Goal: Information Seeking & Learning: Learn about a topic

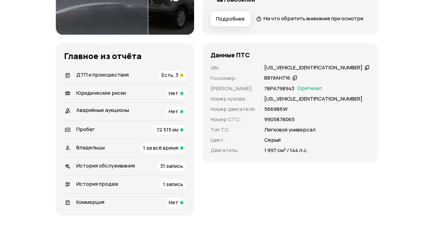
click at [140, 80] on div "ДТП и происшествия Есть, 3" at bounding box center [125, 75] width 122 height 10
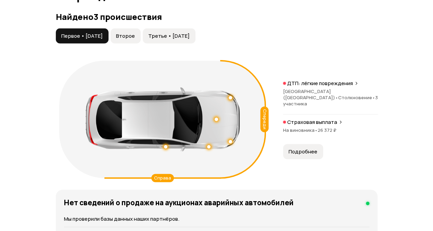
scroll to position [773, 0]
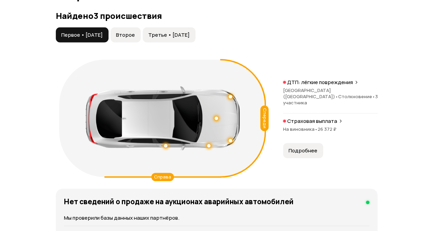
click at [135, 38] on span "Второе" at bounding box center [125, 35] width 19 height 7
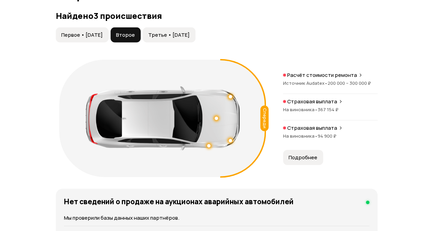
click at [171, 38] on span "Третье • 13 авг 2022" at bounding box center [168, 35] width 41 height 7
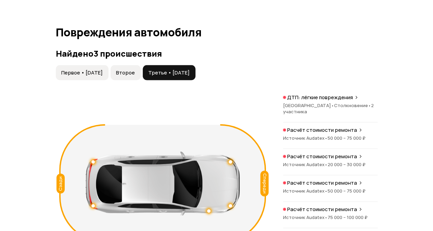
scroll to position [671, 0]
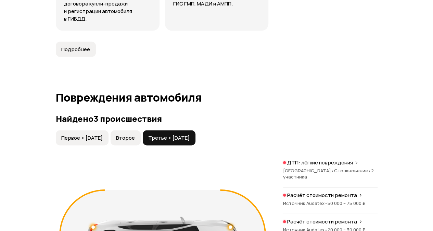
click at [138, 143] on button "Второе" at bounding box center [126, 137] width 30 height 15
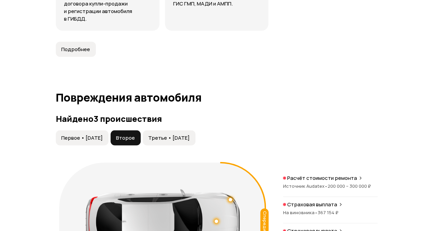
click at [95, 141] on span "Первое • 24 авг 2019" at bounding box center [81, 137] width 41 height 7
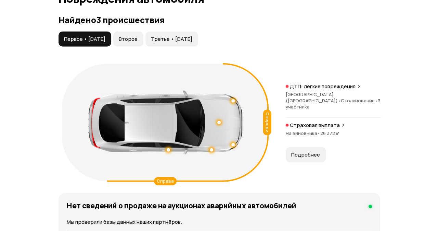
scroll to position [773, 0]
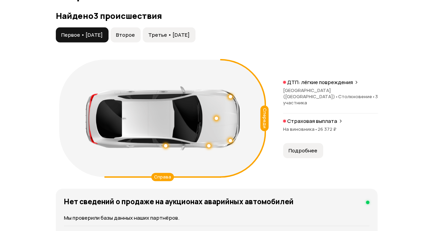
click at [328, 105] on span "3 участника" at bounding box center [330, 99] width 95 height 12
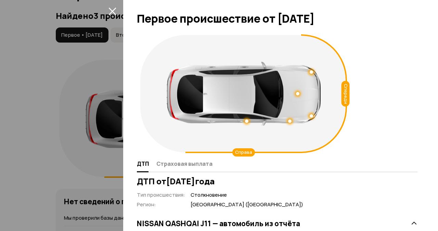
scroll to position [0, 0]
click at [110, 13] on icon "закрыть" at bounding box center [113, 12] width 8 height 8
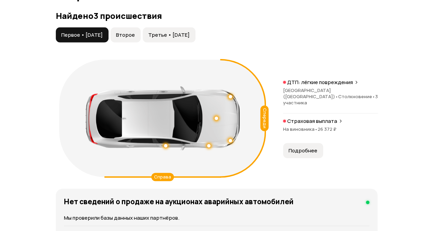
click at [325, 132] on span "26 372 ₽" at bounding box center [327, 129] width 19 height 6
click at [141, 42] on button "Второе" at bounding box center [126, 34] width 30 height 15
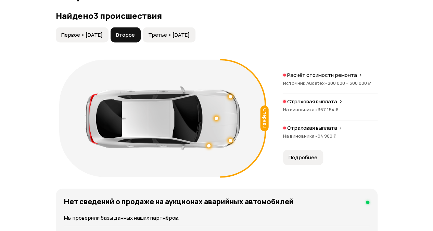
click at [338, 86] on span "200 000 – 300 000 ₽" at bounding box center [349, 83] width 43 height 6
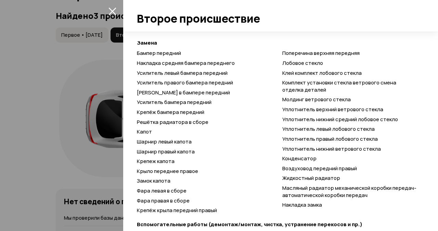
scroll to position [342, 0]
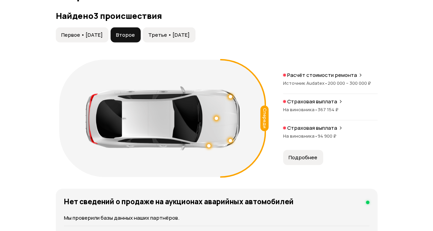
click at [329, 112] on span "367 154 ₽" at bounding box center [328, 109] width 21 height 6
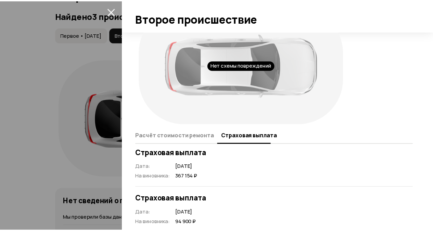
scroll to position [43, 0]
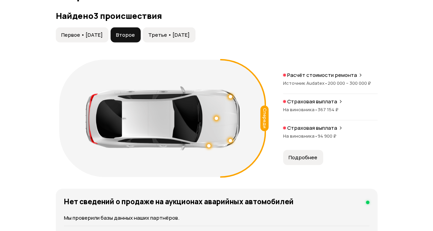
click at [180, 38] on span "Третье • 13 авг 2022" at bounding box center [168, 35] width 41 height 7
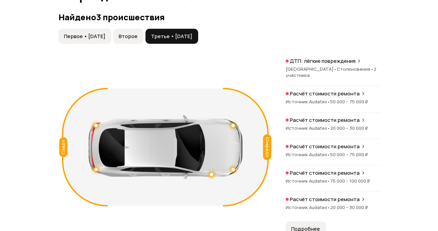
scroll to position [773, 0]
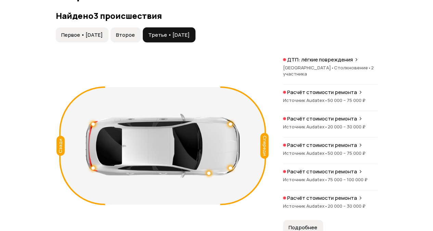
click at [314, 71] on span "Республика Марий Эл •" at bounding box center [308, 67] width 51 height 6
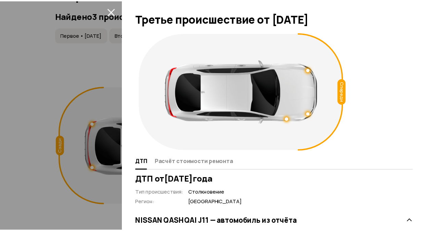
scroll to position [0, 0]
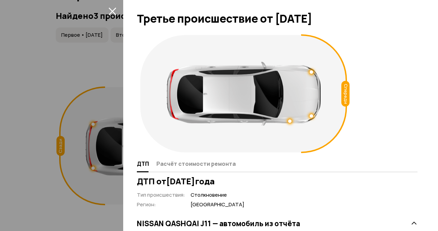
click at [115, 11] on icon "закрыть" at bounding box center [113, 11] width 8 height 8
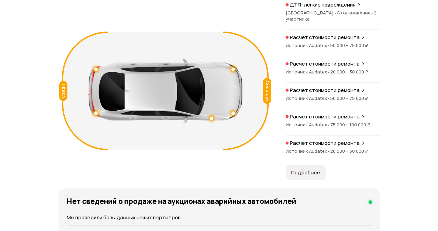
scroll to position [842, 0]
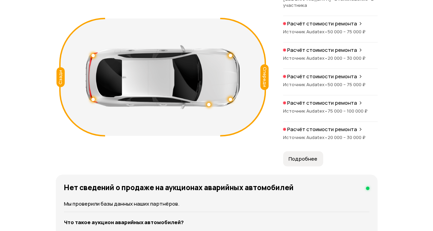
click at [320, 118] on div "Расчёт стоимости ремонта Источник Audatex • 75 000 – 100 000 ₽" at bounding box center [330, 110] width 95 height 22
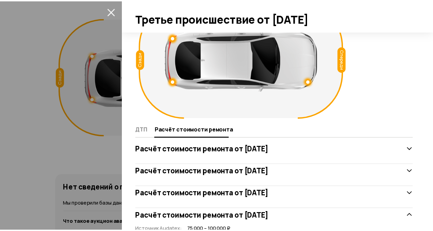
scroll to position [0, 0]
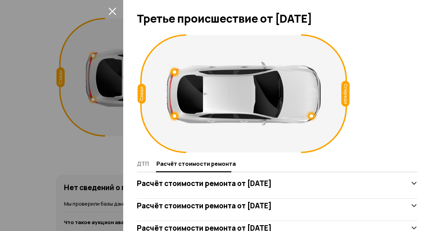
click at [115, 9] on icon "закрыть" at bounding box center [113, 12] width 8 height 8
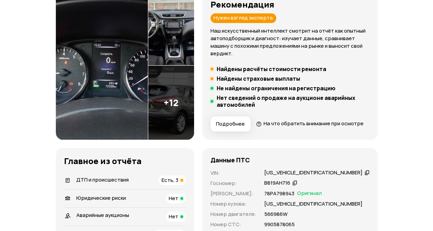
scroll to position [34, 0]
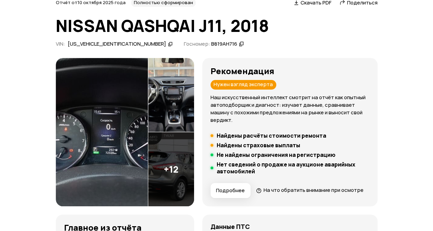
click at [361, 3] on span "Поделиться" at bounding box center [362, 2] width 30 height 7
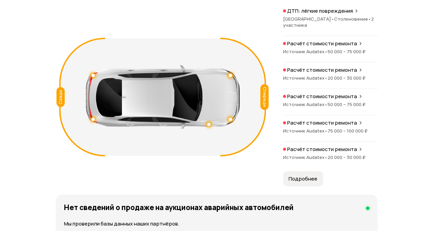
scroll to position [719, 0]
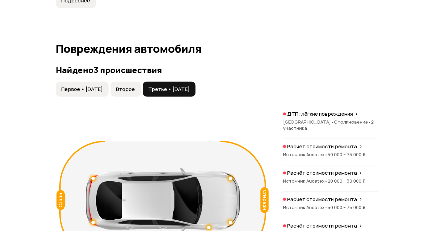
click at [135, 92] on span "Второе" at bounding box center [125, 89] width 19 height 7
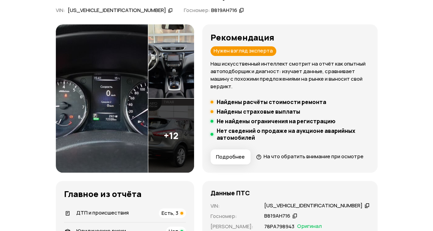
scroll to position [0, 0]
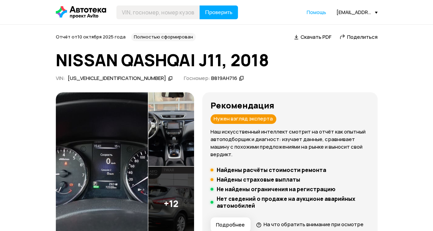
click at [357, 37] on span "Поделиться" at bounding box center [362, 36] width 30 height 7
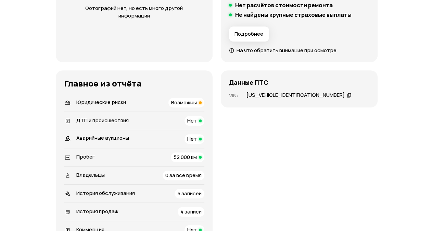
scroll to position [240, 0]
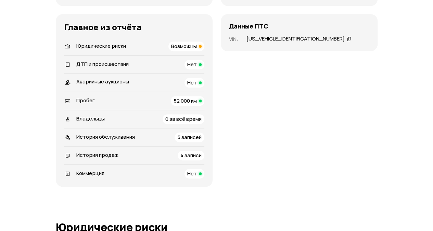
click at [155, 117] on div "Владельцы 0 за всё время" at bounding box center [134, 119] width 140 height 10
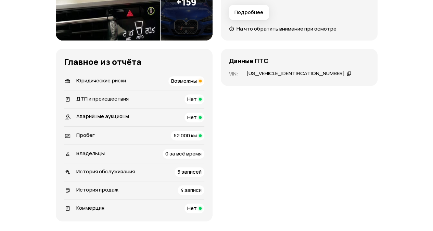
scroll to position [205, 0]
click at [347, 71] on icon at bounding box center [349, 73] width 5 height 7
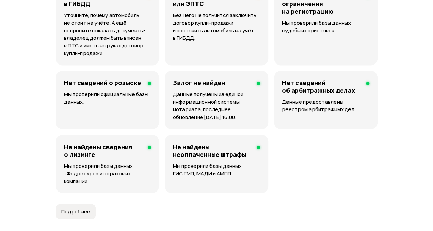
scroll to position [514, 0]
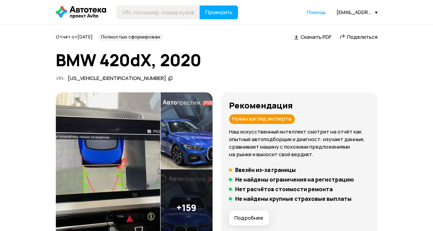
click at [356, 36] on span "Поделиться" at bounding box center [362, 36] width 30 height 7
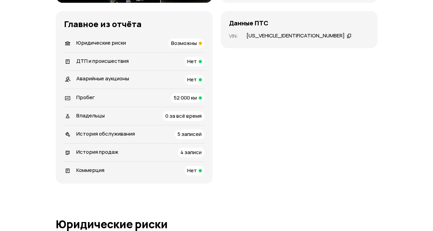
scroll to position [274, 0]
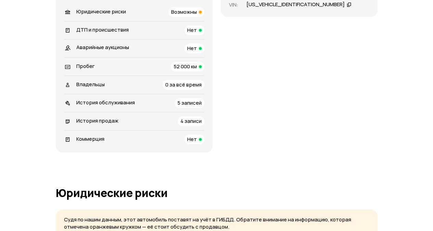
click at [142, 118] on div "История продаж 4 записи" at bounding box center [134, 121] width 140 height 10
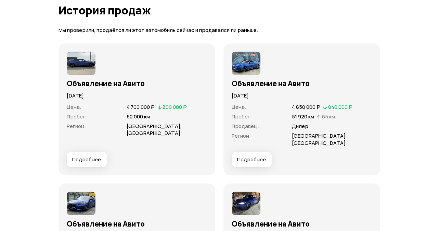
scroll to position [1811, 0]
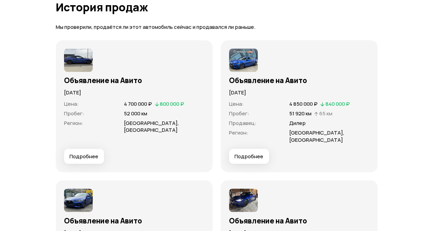
click at [101, 148] on button "Подробнее" at bounding box center [84, 155] width 40 height 15
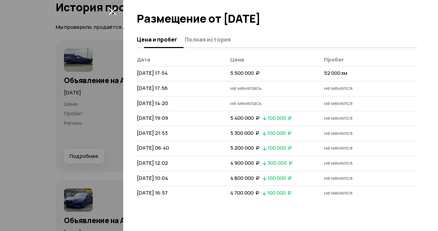
click at [207, 41] on span "Полная история" at bounding box center [208, 39] width 46 height 7
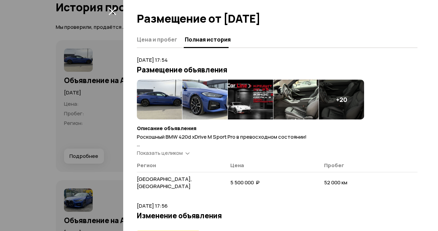
click at [179, 151] on span "Показать целиком" at bounding box center [160, 152] width 46 height 7
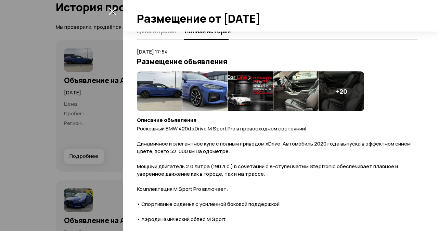
scroll to position [0, 0]
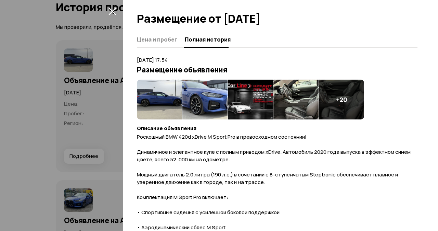
click at [113, 11] on icon "закрыть" at bounding box center [113, 11] width 8 height 8
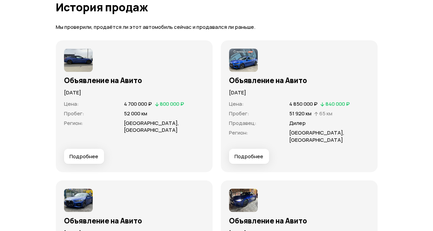
click at [249, 152] on span "Подробнее" at bounding box center [249, 155] width 29 height 7
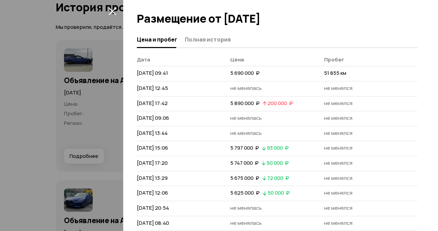
click at [199, 41] on span "Полная история" at bounding box center [208, 39] width 46 height 7
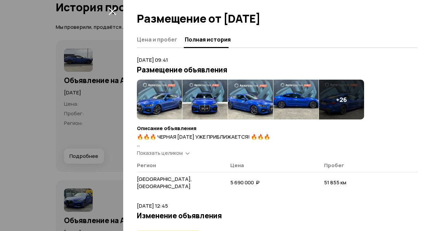
click at [182, 152] on span "Показать целиком" at bounding box center [160, 152] width 46 height 7
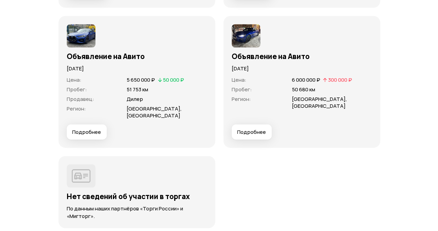
scroll to position [1982, 0]
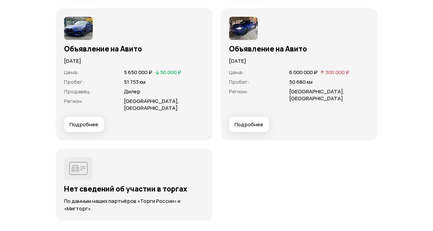
click at [83, 121] on span "Подробнее" at bounding box center [84, 124] width 29 height 7
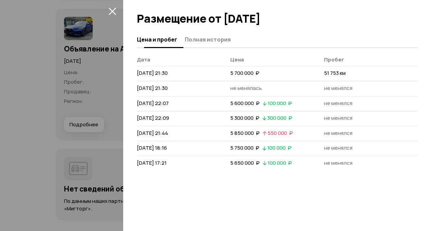
click at [216, 47] on div "Цена и пробег Полная история" at bounding box center [277, 40] width 281 height 16
click at [217, 39] on span "Полная история" at bounding box center [208, 39] width 46 height 7
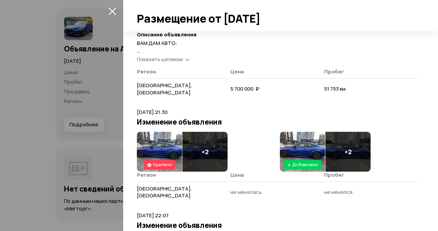
scroll to position [34, 0]
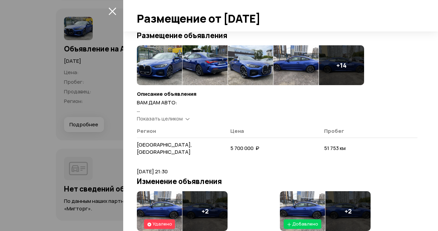
click at [177, 116] on span "Показать целиком" at bounding box center [160, 118] width 46 height 7
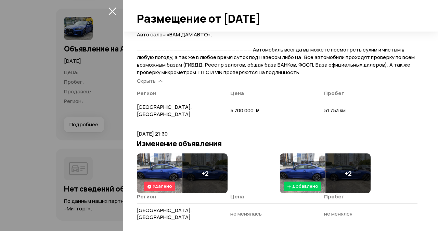
scroll to position [342, 0]
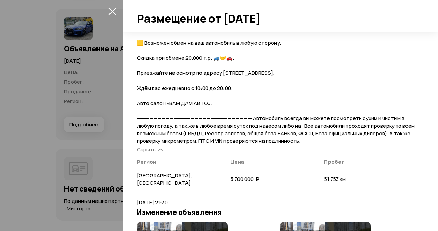
click at [117, 10] on button "закрыть" at bounding box center [112, 10] width 11 height 11
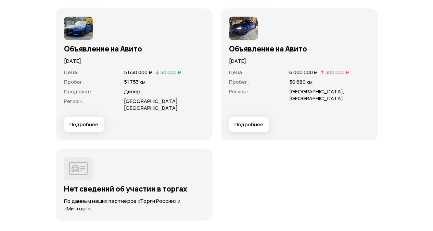
click at [242, 117] on button "Подробнее" at bounding box center [249, 124] width 40 height 15
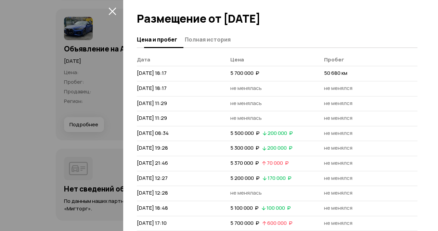
click at [207, 39] on span "Полная история" at bounding box center [208, 39] width 46 height 7
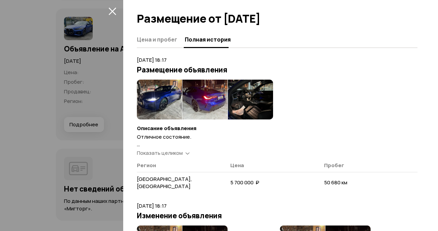
click at [175, 152] on span "Показать целиком" at bounding box center [160, 152] width 46 height 7
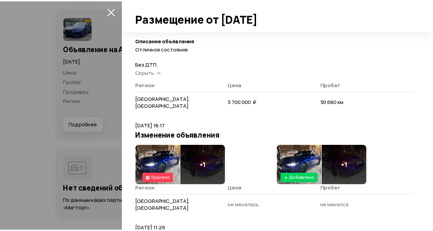
scroll to position [0, 0]
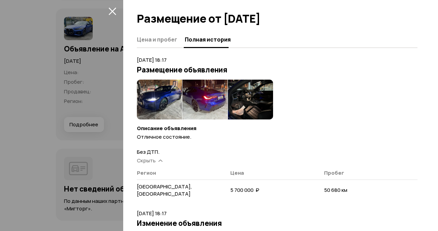
click at [113, 5] on button "закрыть" at bounding box center [112, 10] width 11 height 11
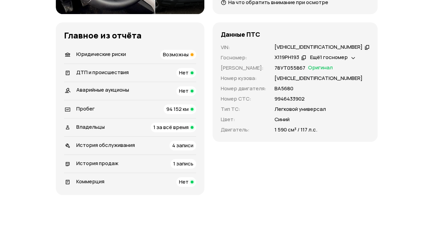
scroll to position [171, 0]
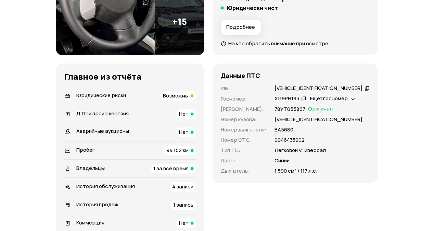
click at [140, 165] on div "Владельцы 1 за всё время" at bounding box center [130, 168] width 132 height 10
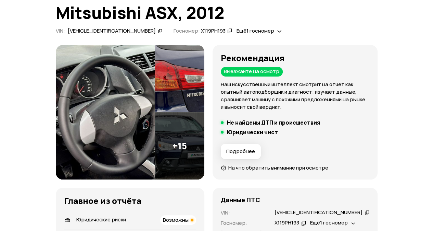
scroll to position [4, 0]
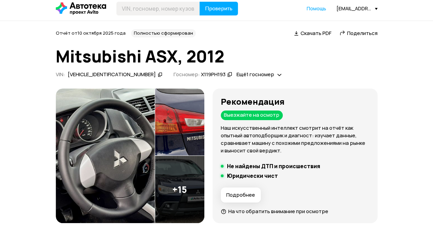
click at [134, 150] on img at bounding box center [105, 155] width 99 height 135
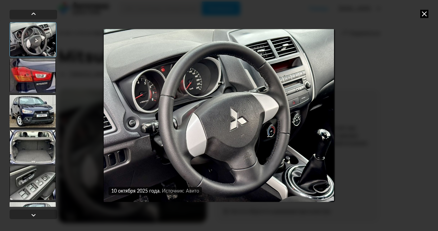
click at [32, 83] on div at bounding box center [33, 75] width 46 height 34
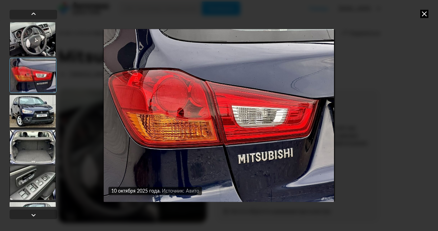
click at [40, 109] on div at bounding box center [33, 111] width 46 height 34
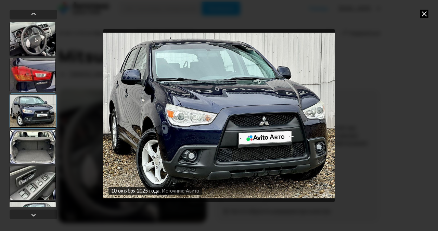
click at [51, 139] on div at bounding box center [33, 146] width 46 height 34
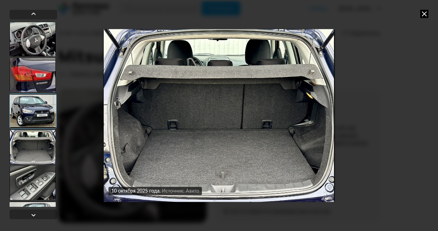
click at [41, 171] on div at bounding box center [33, 182] width 46 height 34
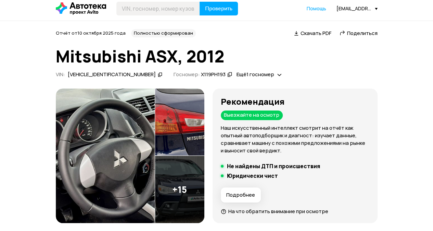
click at [363, 36] on span "Поделиться" at bounding box center [362, 32] width 30 height 7
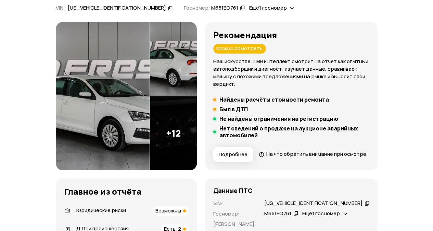
scroll to position [171, 0]
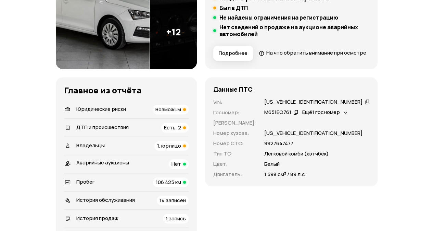
click at [165, 132] on div "ДТП и происшествия Есть, 2" at bounding box center [126, 128] width 125 height 10
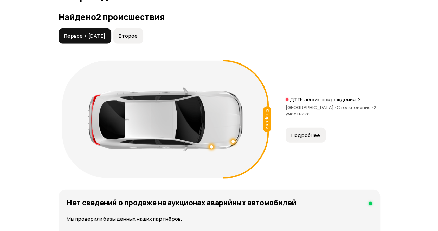
scroll to position [803, 0]
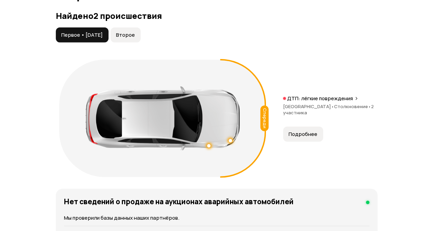
click at [135, 38] on span "Второе" at bounding box center [125, 35] width 19 height 7
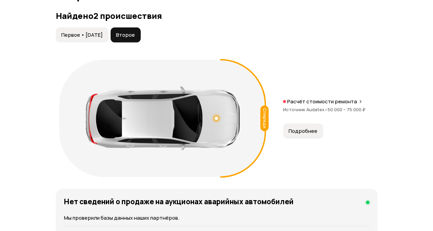
click at [296, 134] on span "Подробнее" at bounding box center [303, 130] width 29 height 7
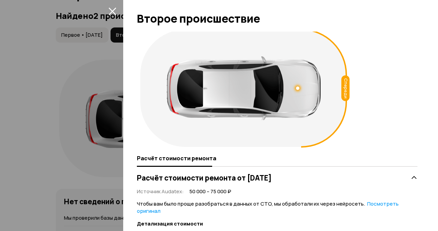
scroll to position [0, 0]
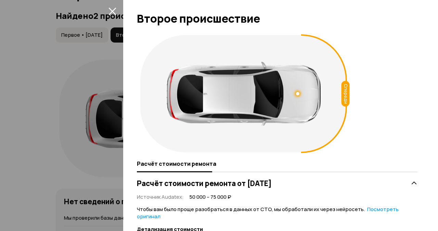
click at [112, 7] on button "закрыть" at bounding box center [112, 10] width 11 height 11
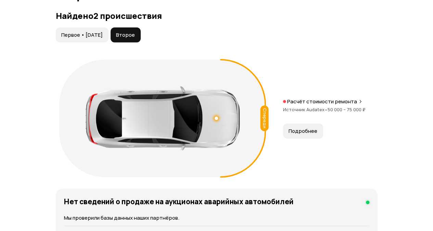
click at [95, 38] on span "Первое • [DATE]" at bounding box center [81, 35] width 41 height 7
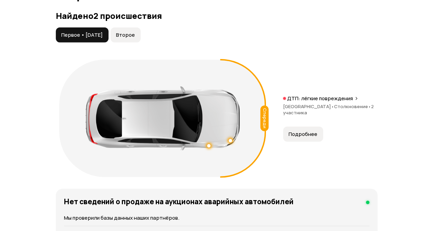
click at [303, 137] on span "Подробнее" at bounding box center [303, 133] width 29 height 7
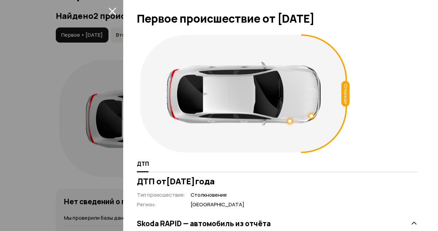
click at [113, 13] on icon "закрыть" at bounding box center [113, 11] width 8 height 8
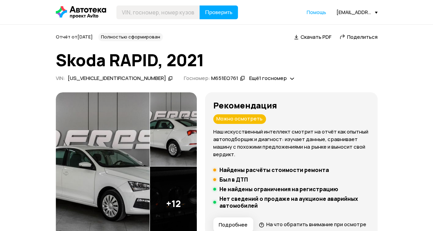
click at [349, 35] on span "Поделиться" at bounding box center [362, 36] width 30 height 7
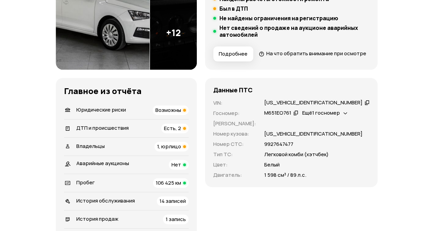
scroll to position [171, 0]
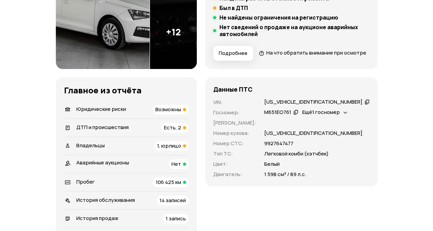
click at [160, 150] on div "Владельцы 1, юрлицо" at bounding box center [126, 146] width 125 height 10
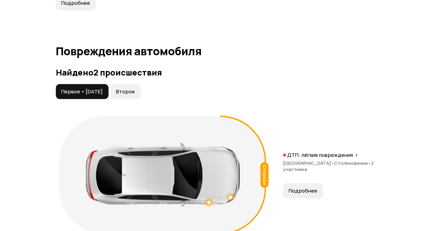
scroll to position [726, 0]
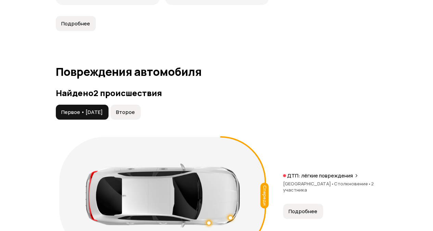
click at [135, 115] on span "Второе" at bounding box center [125, 112] width 19 height 7
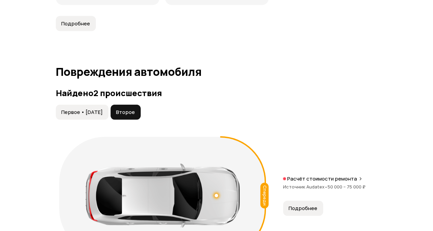
click at [103, 115] on span "Первое • [DATE]" at bounding box center [81, 112] width 41 height 7
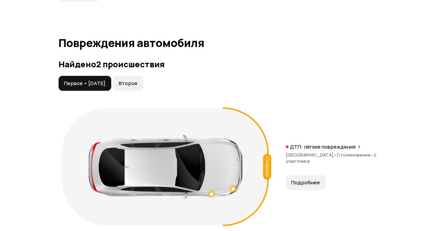
scroll to position [829, 0]
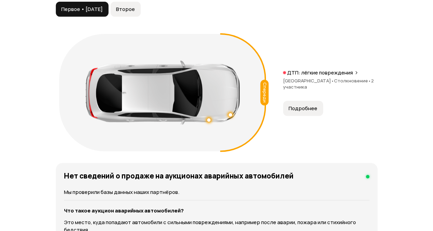
click at [315, 76] on p "ДТП: лёгкие повреждения" at bounding box center [320, 72] width 66 height 7
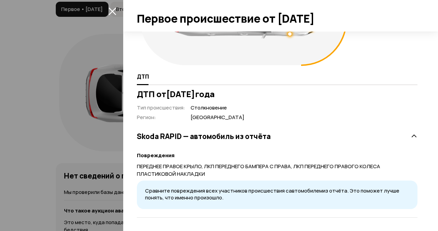
scroll to position [0, 0]
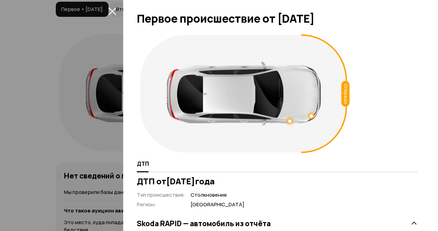
click at [114, 13] on icon "закрыть" at bounding box center [113, 12] width 8 height 8
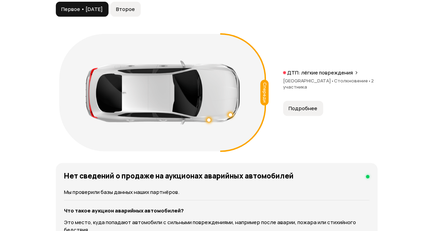
click at [135, 13] on span "Второе" at bounding box center [125, 9] width 19 height 7
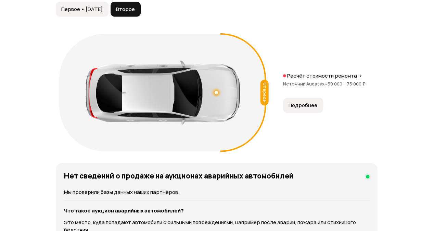
click at [306, 112] on button "Подробнее" at bounding box center [303, 105] width 40 height 15
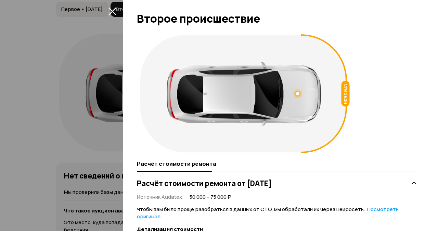
click at [113, 10] on icon "закрыть" at bounding box center [113, 12] width 8 height 8
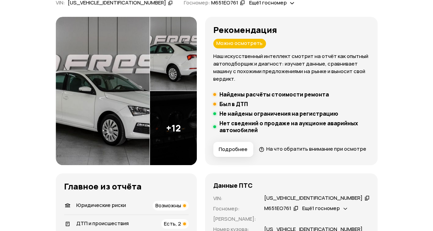
scroll to position [178, 0]
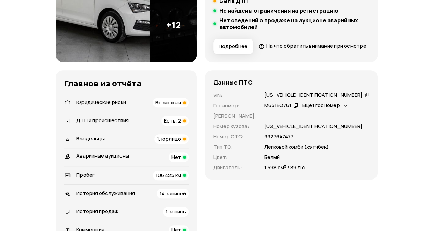
click at [145, 107] on div "Юридические риски Возможны" at bounding box center [126, 103] width 125 height 10
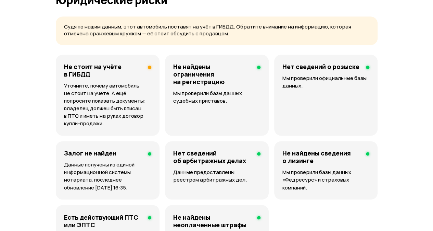
scroll to position [466, 0]
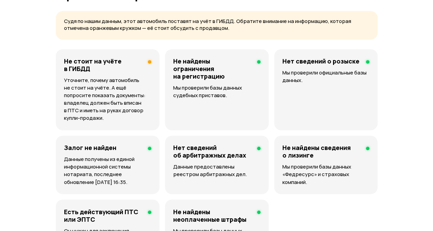
click at [132, 96] on p "Уточните, почему автомобиль не стоит на учёте. А ещё попросите показать докумен…" at bounding box center [107, 98] width 87 height 45
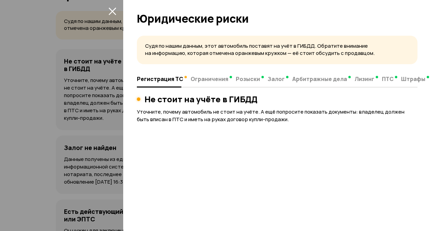
click at [114, 12] on icon "закрыть" at bounding box center [113, 11] width 8 height 8
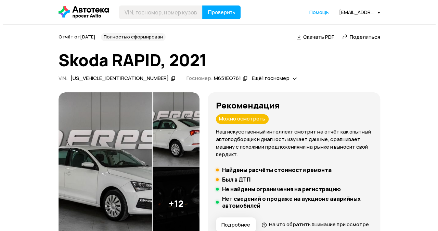
scroll to position [0, 0]
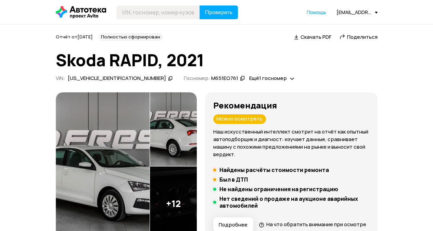
click at [137, 157] on img at bounding box center [103, 166] width 94 height 148
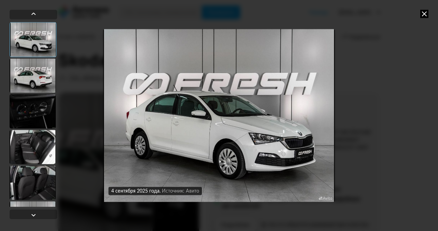
drag, startPoint x: 38, startPoint y: 104, endPoint x: 41, endPoint y: 115, distance: 11.3
click at [39, 105] on div at bounding box center [33, 111] width 46 height 34
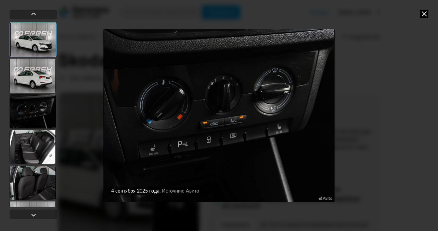
click at [41, 143] on div at bounding box center [33, 146] width 46 height 34
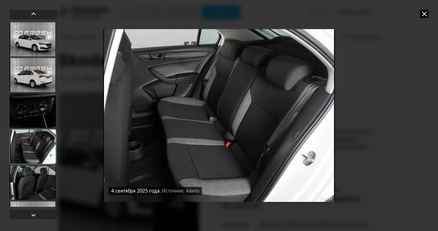
click at [39, 180] on div at bounding box center [33, 182] width 46 height 34
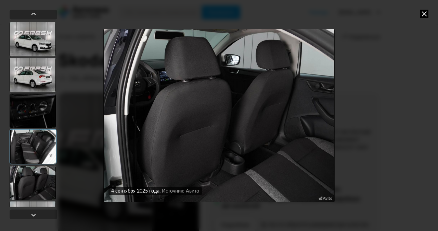
scroll to position [103, 0]
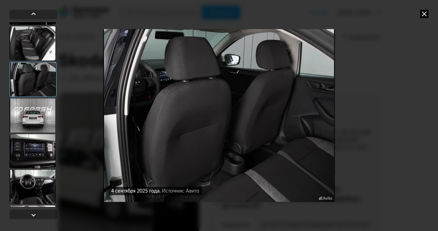
click at [37, 157] on div at bounding box center [33, 151] width 46 height 34
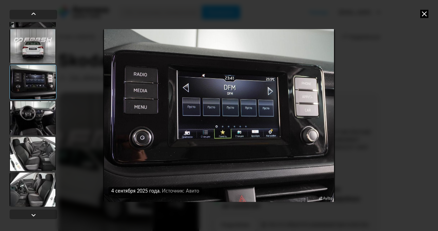
click at [38, 150] on div at bounding box center [33, 153] width 46 height 34
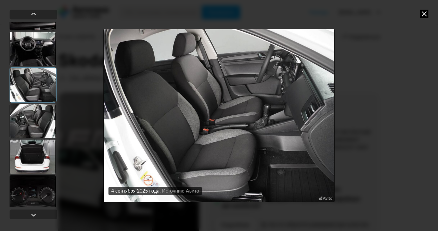
click at [41, 144] on div at bounding box center [33, 156] width 46 height 34
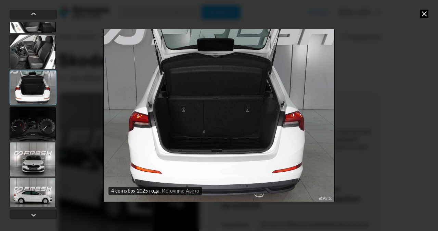
click at [42, 147] on div at bounding box center [33, 159] width 46 height 34
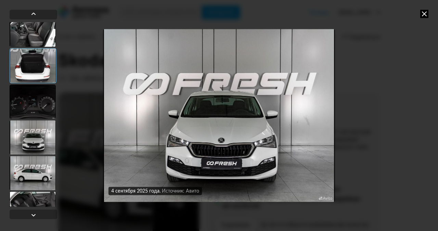
scroll to position [350, 0]
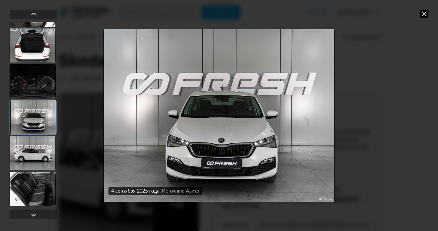
click at [42, 153] on div at bounding box center [33, 153] width 46 height 34
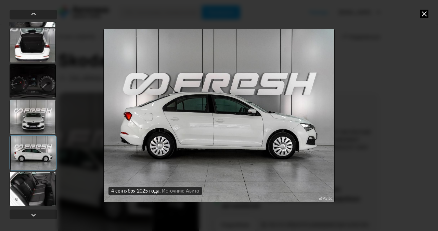
click at [39, 179] on div at bounding box center [33, 188] width 46 height 34
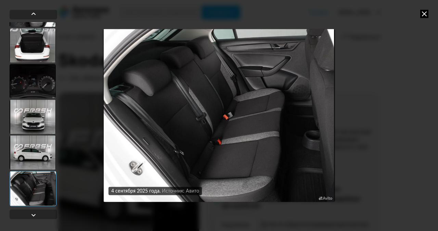
click at [35, 153] on div at bounding box center [33, 152] width 46 height 34
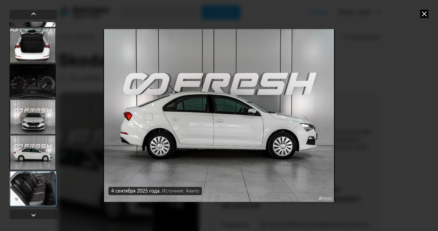
click at [34, 105] on div at bounding box center [33, 116] width 46 height 34
click at [32, 76] on div at bounding box center [33, 81] width 46 height 34
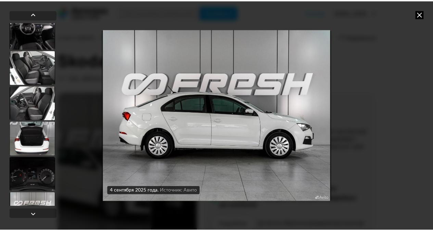
scroll to position [247, 0]
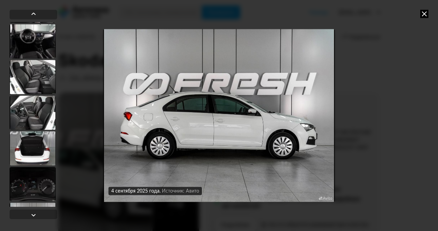
click at [37, 91] on div at bounding box center [33, 77] width 46 height 34
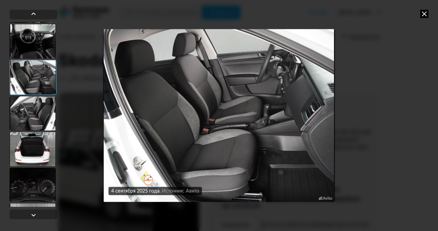
click at [38, 70] on div at bounding box center [33, 77] width 47 height 35
click at [30, 47] on div at bounding box center [33, 41] width 46 height 34
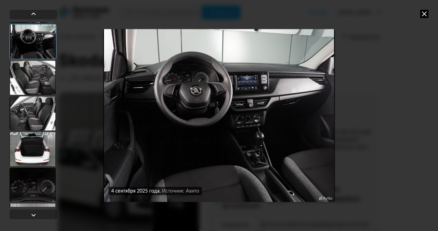
click at [423, 15] on icon at bounding box center [425, 14] width 8 height 8
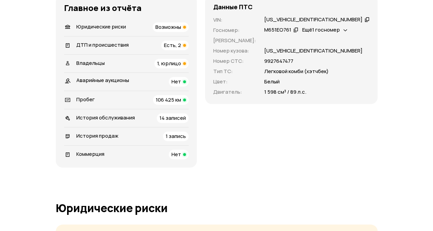
scroll to position [308, 0]
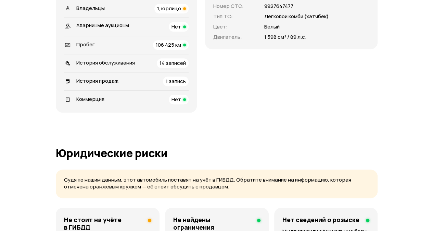
click at [136, 67] on div "История обслуживания" at bounding box center [100, 63] width 76 height 8
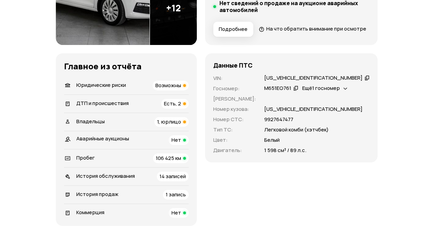
scroll to position [265, 0]
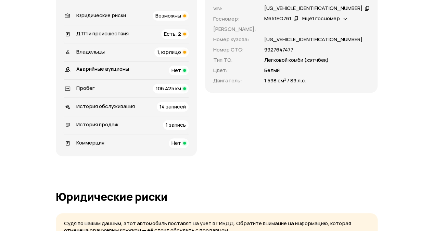
click at [141, 129] on div "История продаж 1 запись" at bounding box center [126, 125] width 125 height 10
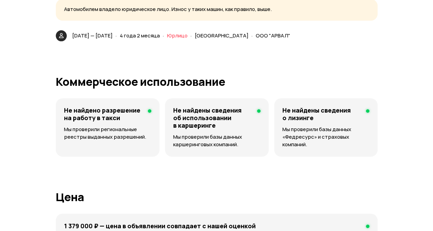
scroll to position [2051, 0]
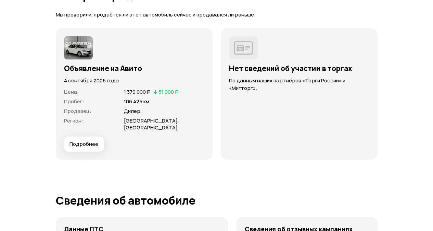
click at [89, 147] on span "Подробнее" at bounding box center [84, 143] width 29 height 7
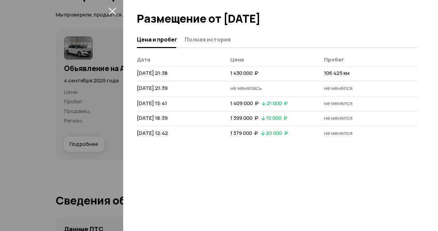
click at [112, 8] on icon "закрыть" at bounding box center [113, 11] width 8 height 8
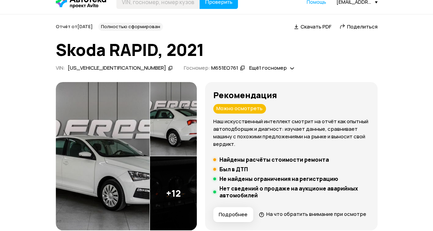
scroll to position [0, 0]
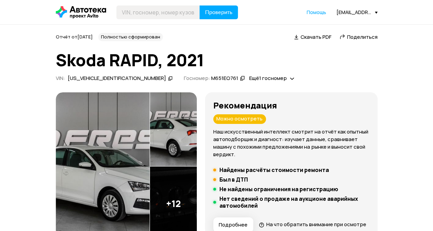
click at [131, 146] on img at bounding box center [103, 166] width 94 height 148
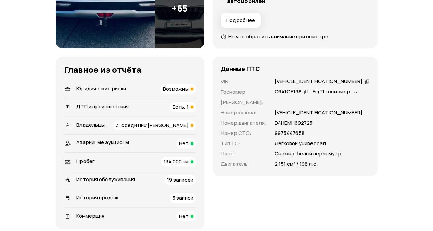
scroll to position [171, 0]
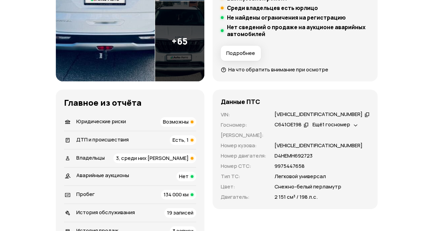
click at [132, 155] on div "Владельцы 3, среди них [PERSON_NAME]" at bounding box center [130, 158] width 132 height 10
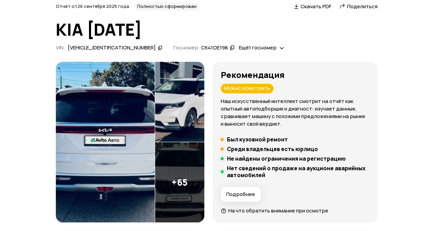
scroll to position [0, 0]
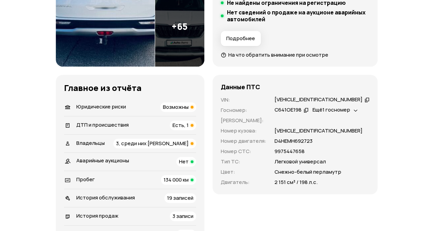
scroll to position [205, 0]
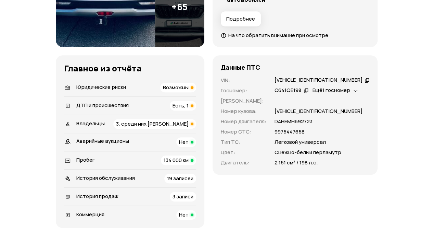
click at [138, 124] on div "Владельцы 3, среди них [PERSON_NAME]" at bounding box center [130, 124] width 132 height 10
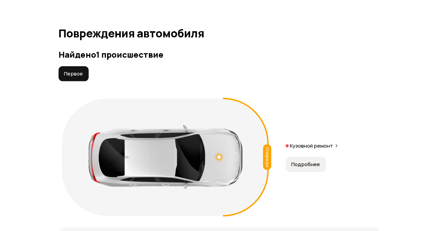
scroll to position [785, 0]
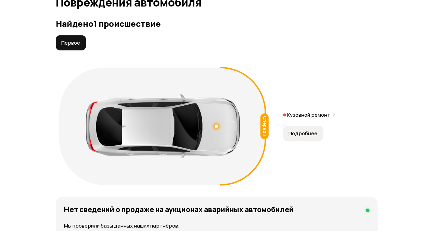
click at [218, 124] on div at bounding box center [163, 126] width 154 height 64
click at [312, 131] on span "Подробнее" at bounding box center [303, 133] width 29 height 7
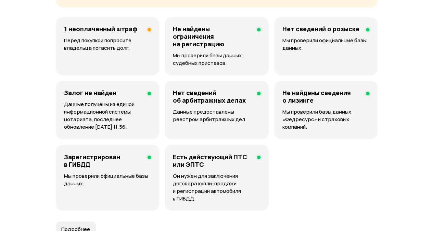
scroll to position [409, 0]
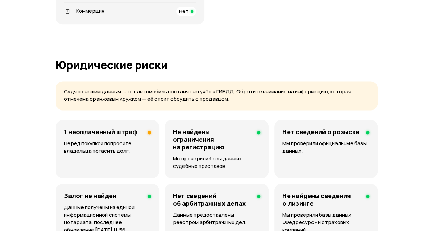
click at [99, 139] on p "Перед покупкой попросите владельца погасить долг." at bounding box center [107, 146] width 87 height 15
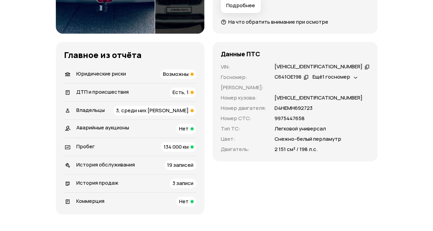
scroll to position [203, 0]
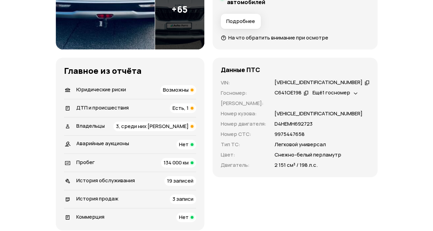
click at [166, 107] on div "ДТП и происшествия Есть, 1" at bounding box center [130, 108] width 132 height 10
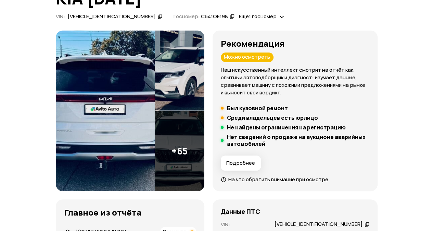
scroll to position [61, 0]
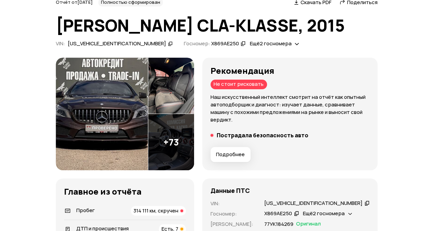
scroll to position [68, 0]
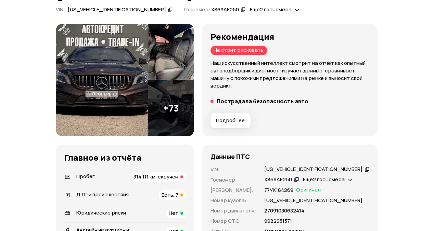
click at [242, 119] on span "Подробнее" at bounding box center [230, 120] width 29 height 7
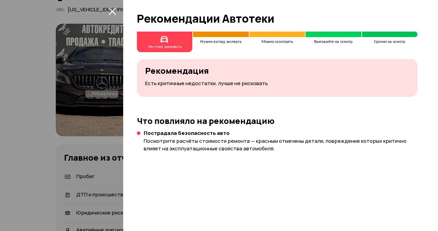
click at [120, 180] on div at bounding box center [219, 115] width 438 height 231
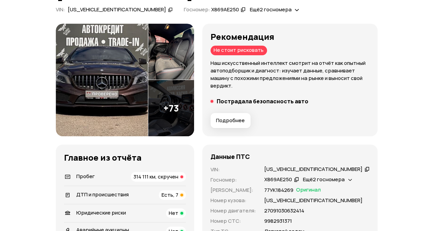
click at [116, 178] on div "Пробег 314 111 км, скручен" at bounding box center [125, 177] width 122 height 10
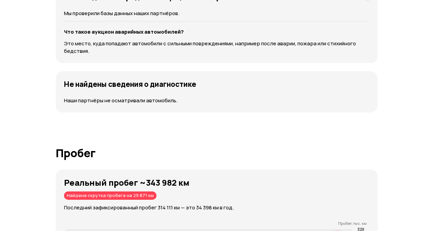
scroll to position [882, 0]
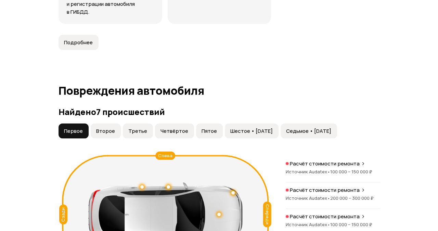
scroll to position [711, 0]
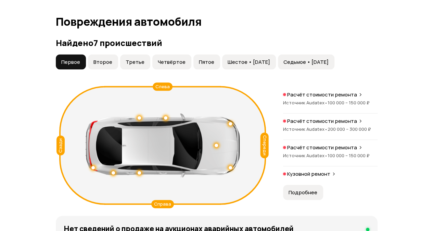
click at [105, 63] on span "Второе" at bounding box center [103, 62] width 19 height 7
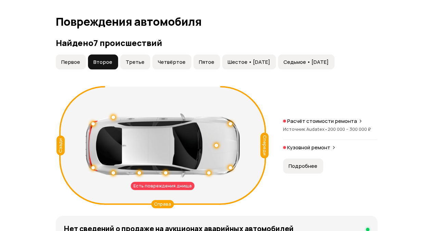
click at [132, 61] on span "Третье" at bounding box center [135, 62] width 19 height 7
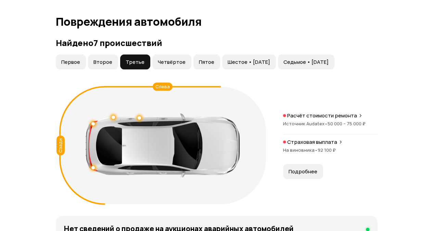
click at [163, 59] on span "Четвёртое" at bounding box center [172, 62] width 28 height 7
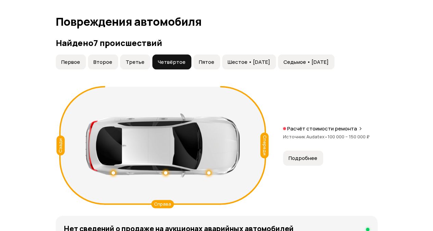
click at [199, 61] on span "Пятое" at bounding box center [206, 62] width 15 height 7
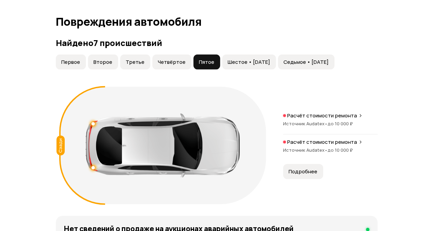
drag, startPoint x: 228, startPoint y: 61, endPoint x: 237, endPoint y: 62, distance: 9.0
click at [228, 61] on span "Шестое • 24 июл 2020" at bounding box center [249, 62] width 42 height 7
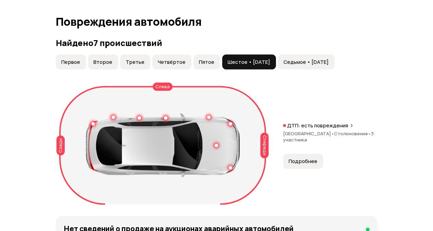
click at [312, 131] on span "Рязанская область •" at bounding box center [308, 133] width 51 height 6
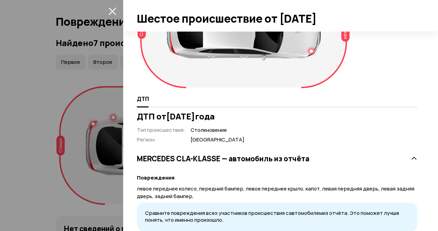
scroll to position [0, 0]
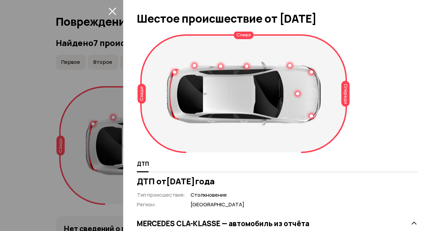
click at [88, 84] on div at bounding box center [219, 115] width 438 height 231
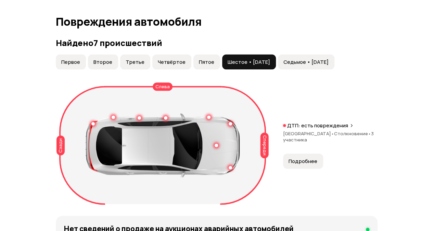
click at [335, 55] on button "Седьмое • 21 янв 2024" at bounding box center [306, 61] width 57 height 15
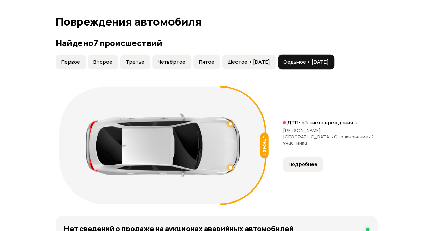
drag, startPoint x: 264, startPoint y: 62, endPoint x: 235, endPoint y: 63, distance: 29.8
click at [263, 62] on span "Шестое • 24 июл 2020" at bounding box center [249, 62] width 42 height 7
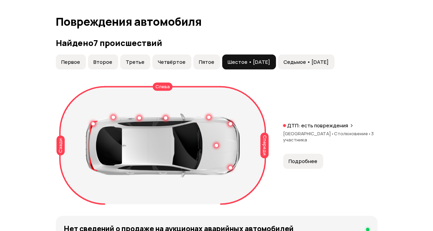
click at [201, 61] on span "Пятое" at bounding box center [206, 62] width 15 height 7
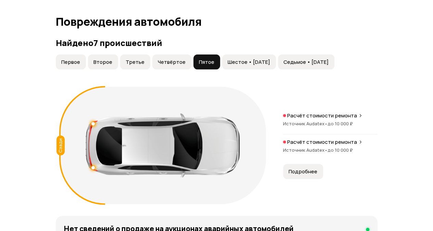
click at [177, 60] on span "Четвёртое" at bounding box center [172, 62] width 28 height 7
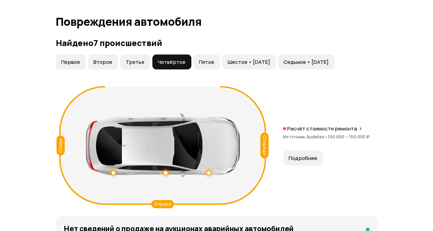
click at [312, 134] on span "Источник Audatex •" at bounding box center [305, 136] width 45 height 6
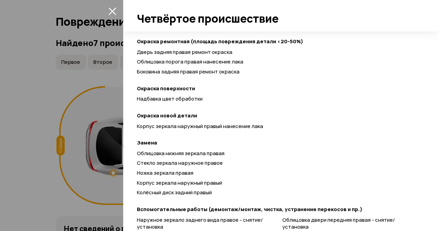
scroll to position [155, 0]
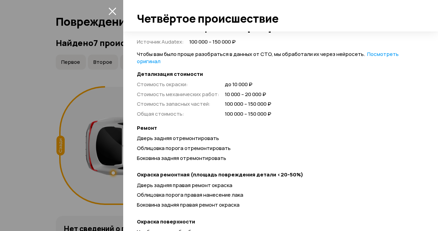
click at [102, 71] on div at bounding box center [219, 115] width 438 height 231
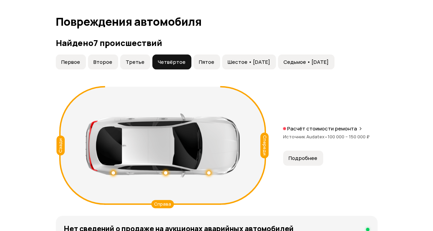
click at [134, 64] on span "Третье" at bounding box center [135, 62] width 19 height 7
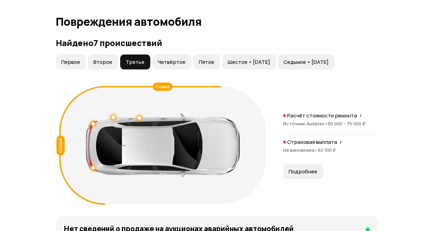
click at [297, 122] on span "Источник Audatex •" at bounding box center [305, 123] width 45 height 6
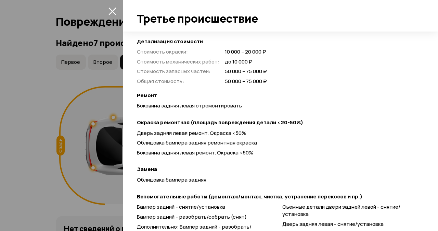
scroll to position [205, 0]
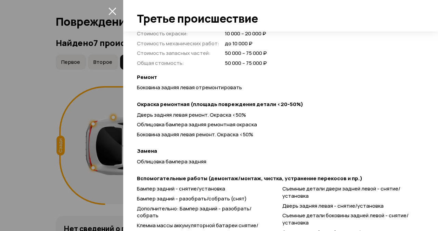
click at [75, 103] on div at bounding box center [219, 115] width 438 height 231
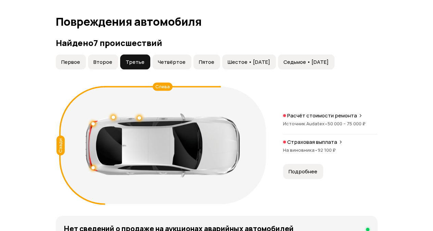
click at [97, 61] on span "Второе" at bounding box center [103, 62] width 19 height 7
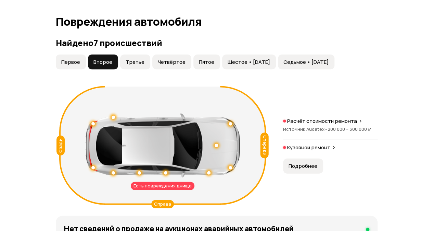
click at [319, 124] on div "Расчёт стоимости ремонта Источник Audatex • 200 000 – 300 000 ₽" at bounding box center [330, 128] width 95 height 22
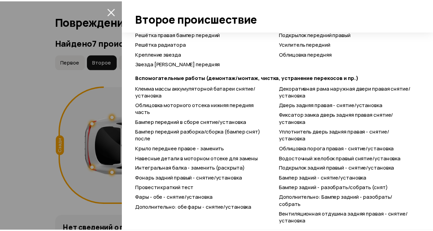
scroll to position [538, 0]
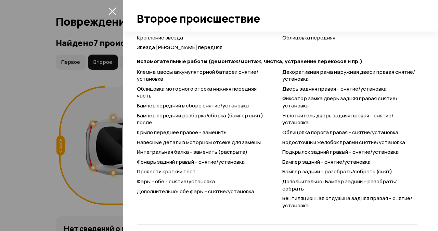
drag, startPoint x: 66, startPoint y: 63, endPoint x: 66, endPoint y: 73, distance: 9.6
click at [66, 63] on div at bounding box center [219, 115] width 438 height 231
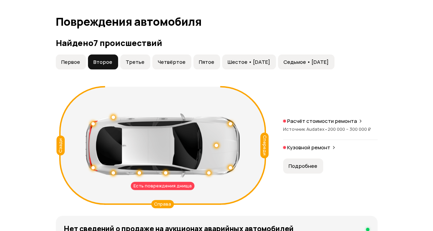
click at [79, 59] on span "Первое" at bounding box center [70, 62] width 19 height 7
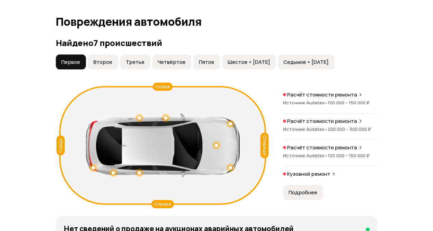
click at [317, 168] on div "Расчёт стоимости ремонта Источник Audatex • 100 000 – 150 000 ₽ Расчёт стоимост…" at bounding box center [330, 136] width 95 height 90
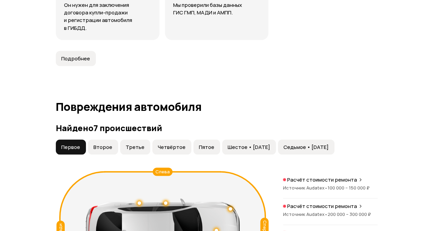
scroll to position [574, 0]
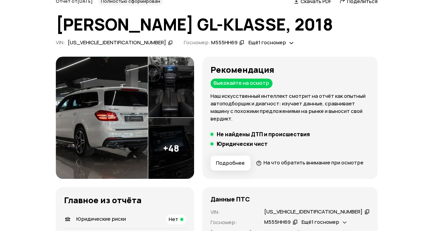
scroll to position [240, 0]
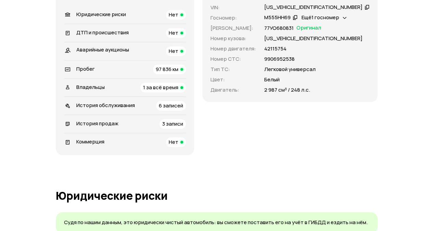
click at [119, 127] on div "История продаж" at bounding box center [91, 124] width 59 height 8
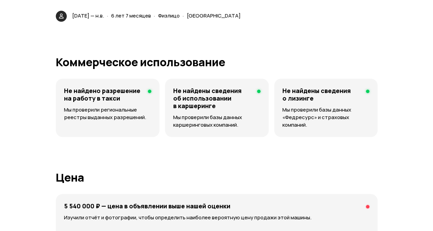
scroll to position [1493, 0]
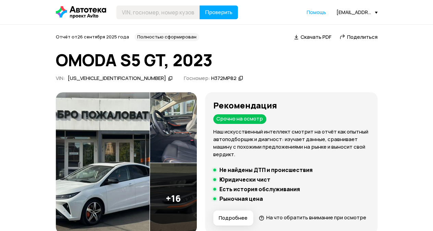
click at [361, 40] on span "Поделиться" at bounding box center [362, 36] width 30 height 7
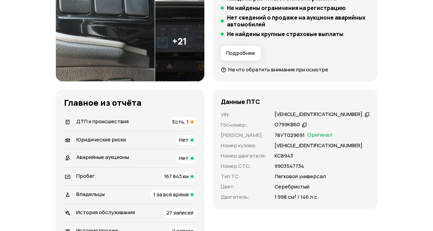
click at [149, 122] on div "ДТП и происшествия Есть, 1" at bounding box center [130, 122] width 132 height 10
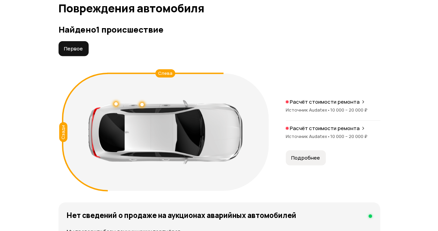
scroll to position [773, 0]
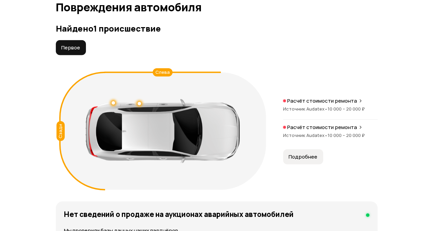
click at [325, 107] on span "•" at bounding box center [326, 108] width 3 height 6
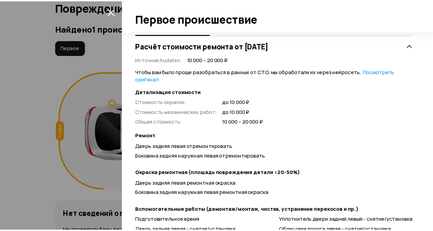
scroll to position [0, 0]
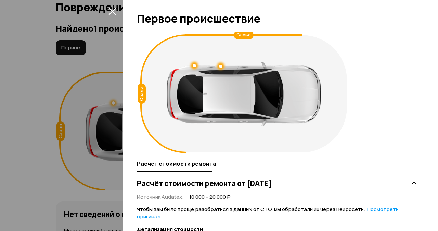
click at [112, 11] on icon "закрыть" at bounding box center [113, 12] width 8 height 8
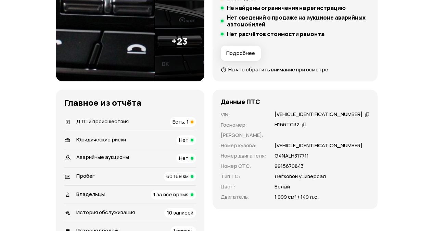
click at [170, 122] on div "ДТП и происшествия Есть, 1" at bounding box center [130, 122] width 132 height 10
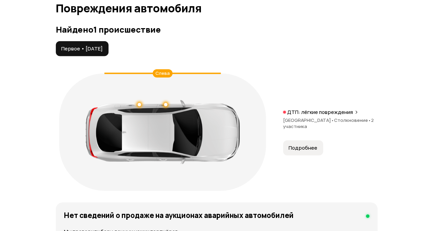
scroll to position [773, 0]
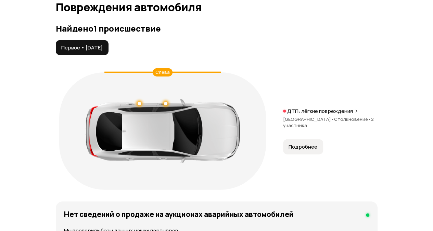
click at [166, 100] on div at bounding box center [163, 131] width 154 height 64
click at [165, 102] on div at bounding box center [165, 103] width 3 height 3
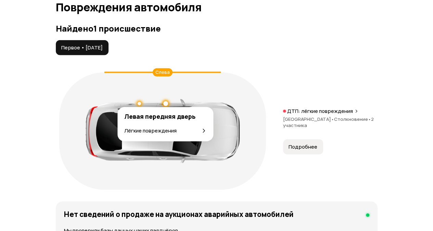
click at [144, 102] on div at bounding box center [163, 131] width 154 height 64
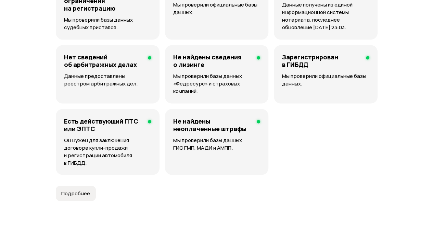
scroll to position [534, 0]
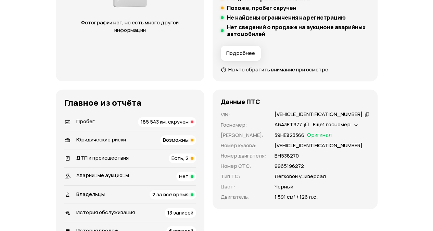
click at [158, 118] on span "185 543 км, скручен" at bounding box center [165, 121] width 48 height 7
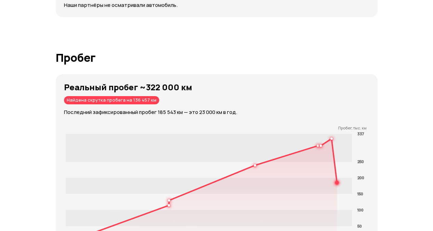
scroll to position [1028, 0]
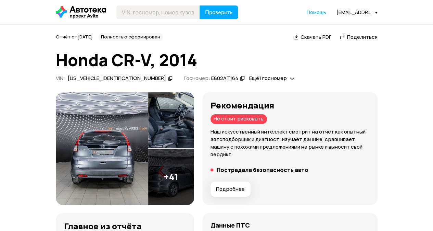
click at [245, 189] on span "Подробнее" at bounding box center [230, 188] width 29 height 7
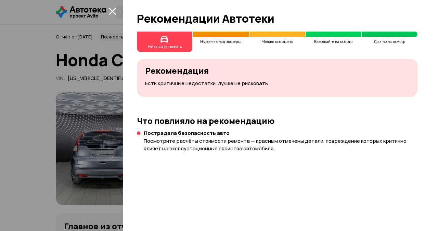
click at [114, 159] on div at bounding box center [219, 115] width 438 height 231
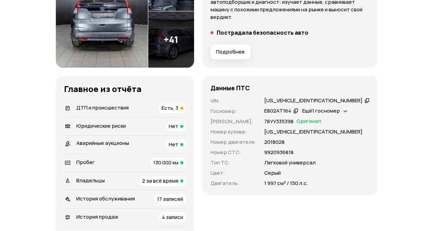
click at [155, 111] on div "ДТП и происшествия Есть, 3" at bounding box center [125, 108] width 122 height 10
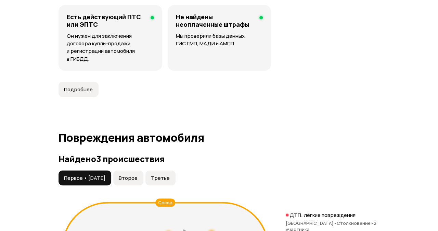
scroll to position [725, 0]
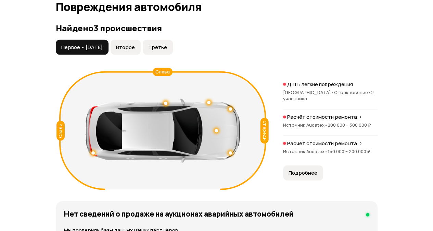
click at [304, 119] on p "Расчёт стоимости ремонта" at bounding box center [322, 116] width 70 height 7
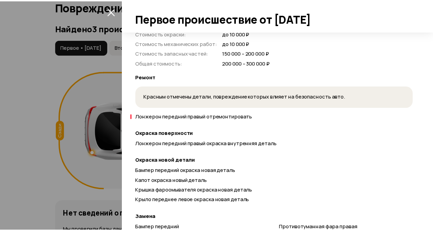
scroll to position [103, 0]
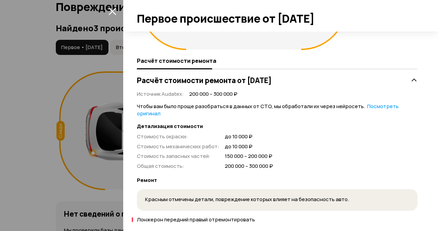
click at [112, 10] on icon "закрыть" at bounding box center [113, 11] width 8 height 8
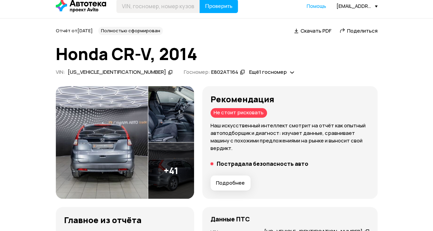
scroll to position [0, 0]
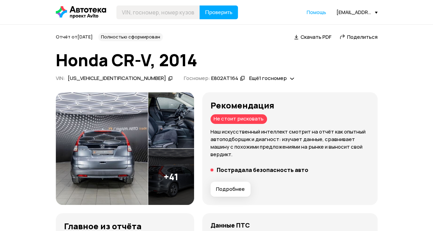
click at [356, 34] on span "Поделиться" at bounding box center [362, 36] width 30 height 7
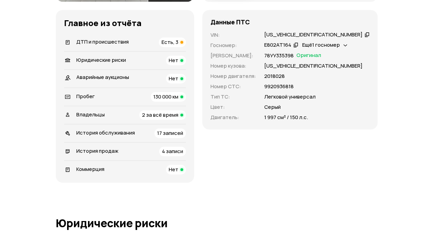
scroll to position [205, 0]
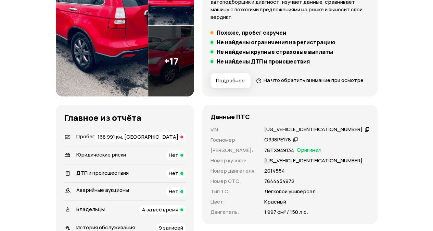
click at [125, 141] on div "Пробег 168 991 км, скручен" at bounding box center [125, 137] width 122 height 10
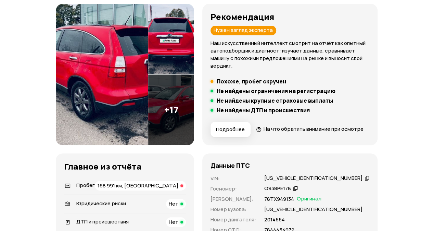
scroll to position [137, 0]
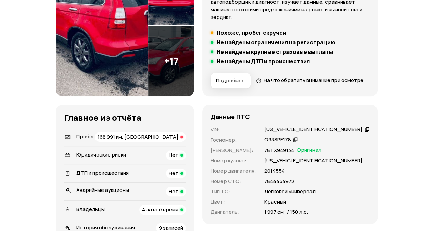
click at [134, 141] on div "Пробег 168 991 км, скручен" at bounding box center [125, 137] width 122 height 10
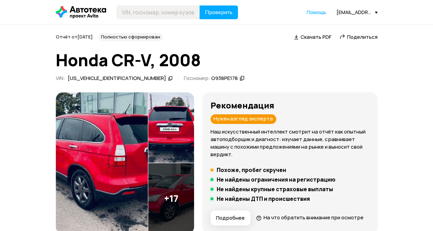
scroll to position [0, 0]
click at [351, 36] on span "Поделиться" at bounding box center [362, 36] width 30 height 7
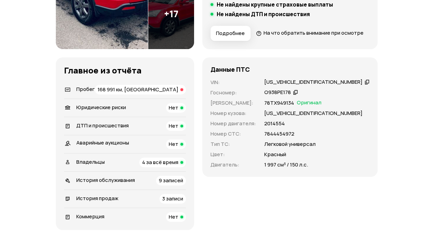
scroll to position [171, 0]
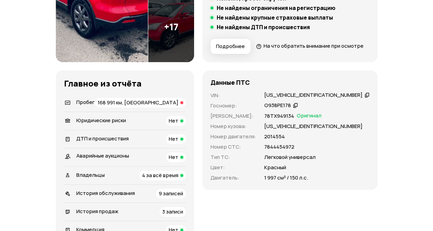
click at [132, 107] on div "Пробег 168 991 км, скручен" at bounding box center [125, 103] width 122 height 10
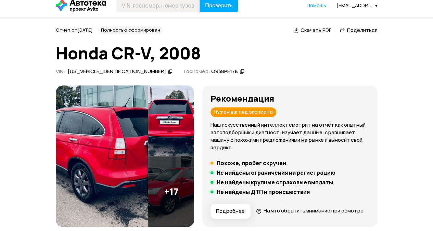
scroll to position [0, 0]
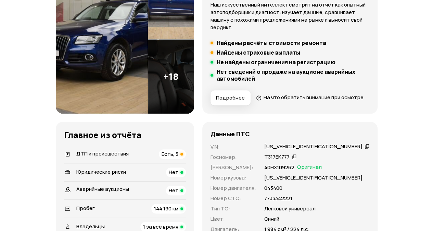
scroll to position [171, 0]
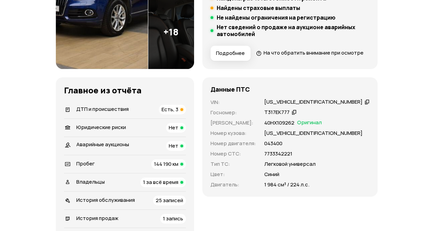
click at [139, 114] on div "ДТП и происшествия Есть, 3" at bounding box center [125, 109] width 122 height 10
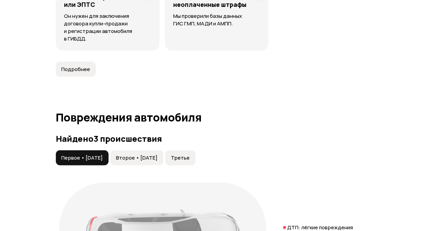
scroll to position [636, 0]
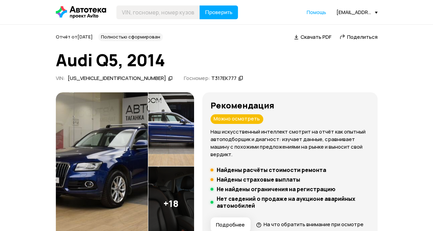
click at [368, 37] on span "Поделиться" at bounding box center [362, 36] width 30 height 7
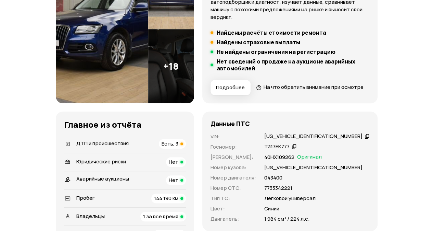
scroll to position [205, 0]
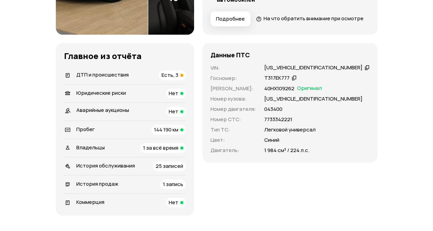
click at [159, 80] on div "ДТП и происшествия Есть, 3" at bounding box center [125, 75] width 122 height 10
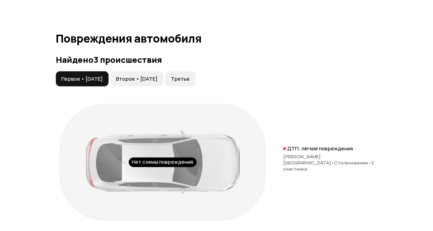
scroll to position [705, 0]
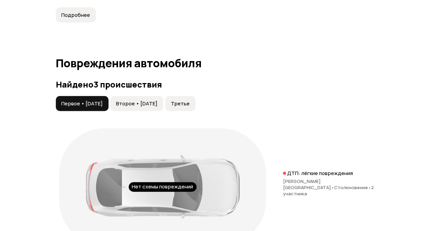
click at [145, 107] on span "Второе • 17 янв 2017" at bounding box center [136, 103] width 41 height 7
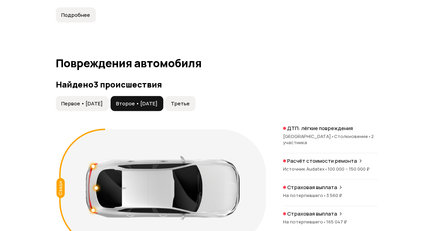
click at [196, 111] on button "Третье" at bounding box center [180, 103] width 30 height 15
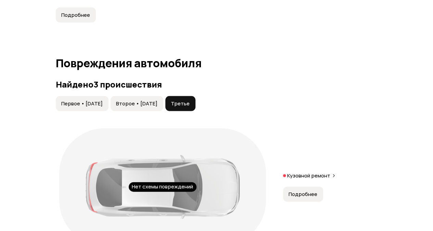
click at [158, 107] on span "Второе • 17 янв 2017" at bounding box center [136, 103] width 41 height 7
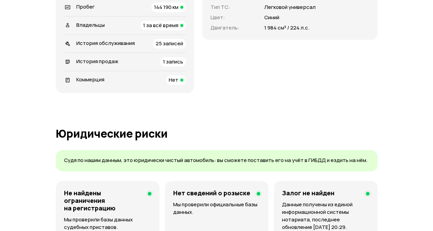
scroll to position [294, 0]
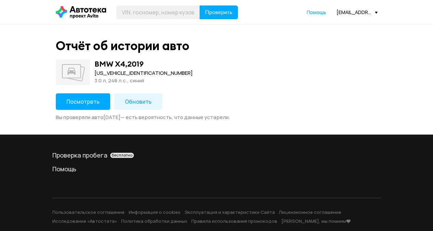
click at [77, 104] on span "Посмотреть" at bounding box center [82, 102] width 33 height 8
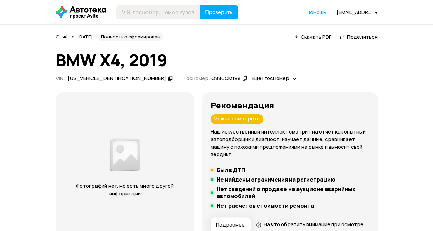
scroll to position [205, 0]
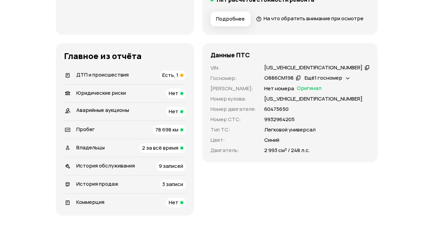
click at [142, 80] on div "ДТП и происшествия Есть, 1" at bounding box center [125, 75] width 122 height 10
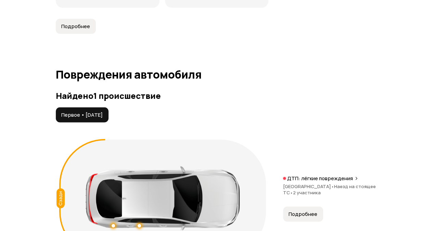
scroll to position [773, 0]
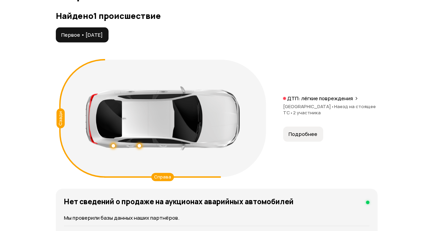
click at [140, 147] on div at bounding box center [139, 145] width 3 height 3
click at [114, 147] on div at bounding box center [113, 145] width 3 height 3
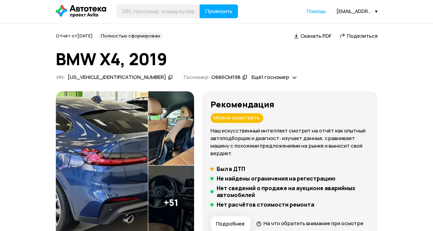
scroll to position [0, 0]
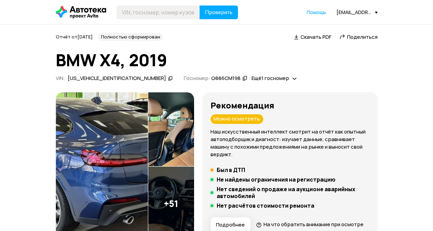
click at [360, 37] on span "Поделиться" at bounding box center [362, 36] width 30 height 7
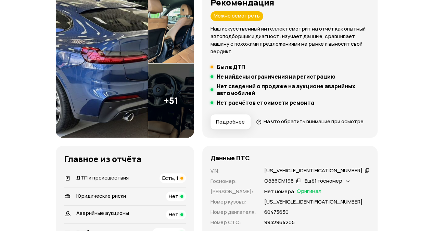
click at [144, 102] on img at bounding box center [102, 63] width 92 height 148
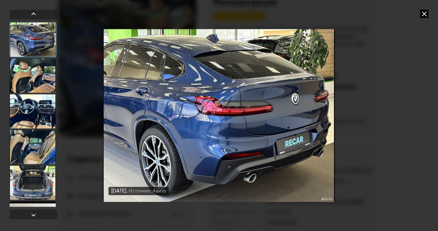
click at [39, 72] on div at bounding box center [33, 75] width 46 height 34
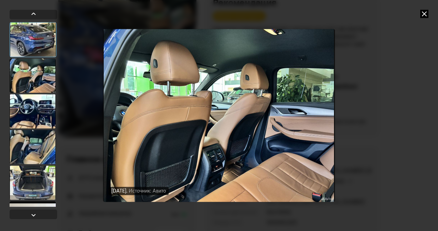
click at [42, 107] on div at bounding box center [33, 111] width 46 height 34
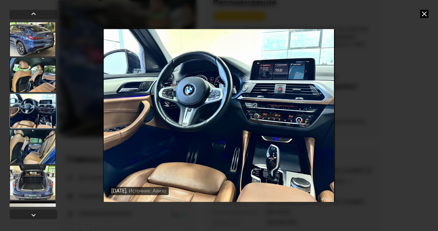
click at [42, 147] on div at bounding box center [33, 146] width 46 height 34
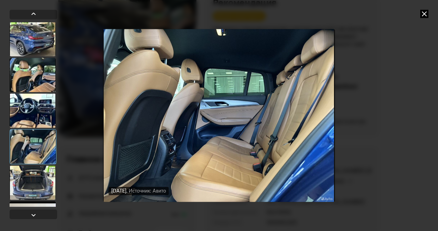
click at [35, 105] on div at bounding box center [33, 110] width 46 height 34
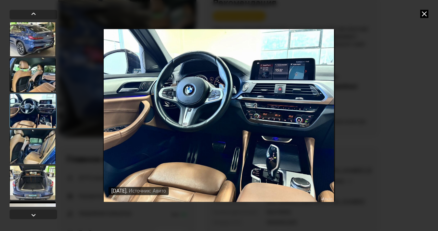
click at [42, 78] on div at bounding box center [33, 75] width 46 height 34
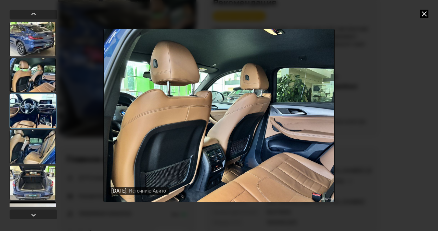
click at [39, 113] on div at bounding box center [33, 110] width 47 height 35
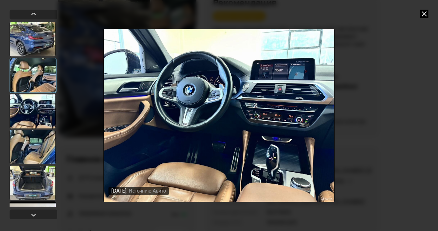
click at [34, 141] on div at bounding box center [33, 146] width 46 height 34
click at [32, 100] on div at bounding box center [33, 110] width 47 height 35
click at [213, 76] on img "Go to Slide 3" at bounding box center [219, 115] width 232 height 173
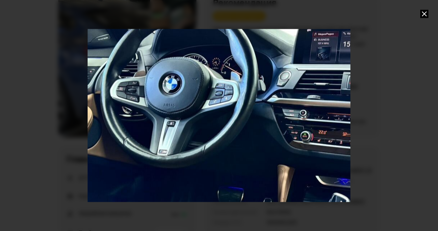
drag, startPoint x: 211, startPoint y: 75, endPoint x: 222, endPoint y: 94, distance: 22.1
click at [222, 94] on div "Go to Slide 3" at bounding box center [230, 135] width 526 height 346
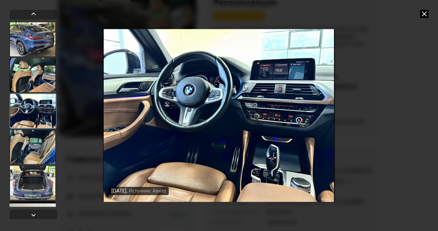
click at [222, 94] on img "Go to Slide 3" at bounding box center [219, 115] width 232 height 173
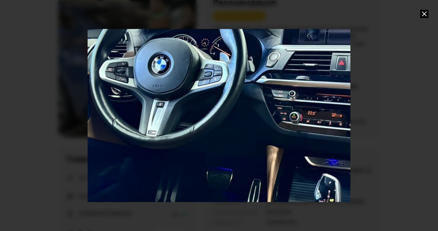
click at [222, 92] on div "Go to Slide 3" at bounding box center [219, 115] width 526 height 346
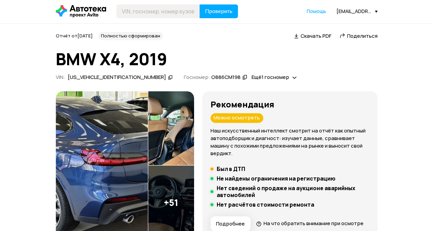
scroll to position [0, 0]
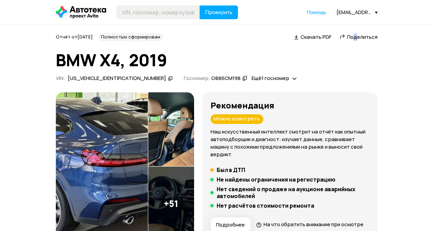
click at [356, 37] on span "Поделиться" at bounding box center [362, 36] width 30 height 7
copy span "д"
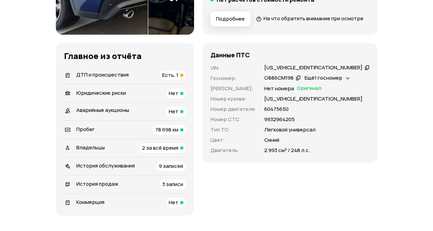
click at [145, 80] on div "ДТП и происшествия Есть, 1" at bounding box center [125, 75] width 122 height 10
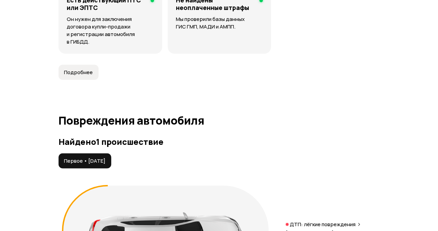
scroll to position [773, 0]
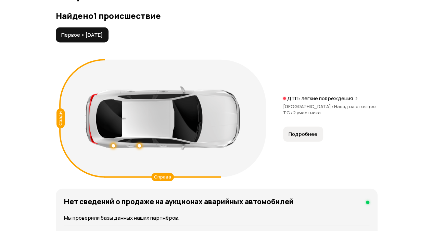
click at [306, 137] on span "Подробнее" at bounding box center [303, 133] width 29 height 7
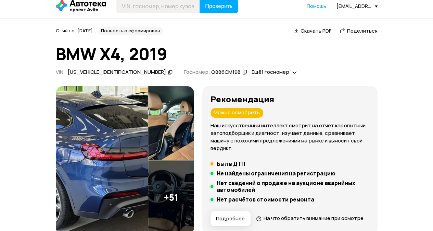
scroll to position [0, 0]
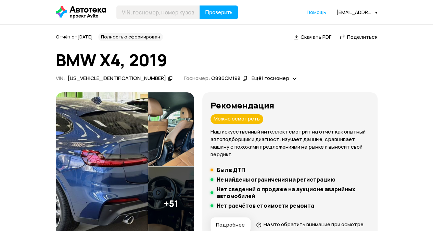
click at [128, 152] on img at bounding box center [102, 166] width 92 height 148
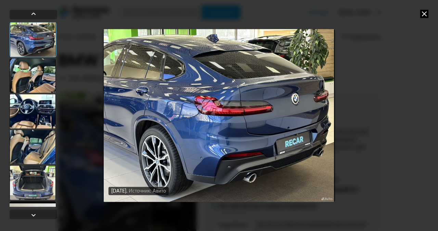
click at [297, 120] on img "Go to Slide 1" at bounding box center [219, 115] width 232 height 173
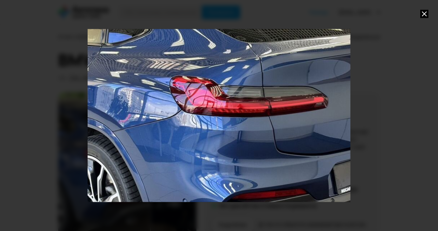
click at [270, 116] on div "Go to Slide 1" at bounding box center [219, 115] width 526 height 346
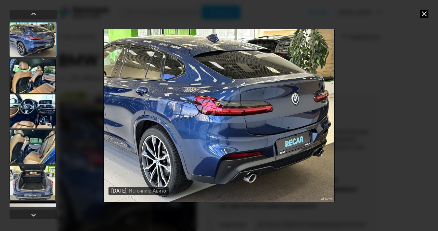
click at [424, 15] on icon at bounding box center [425, 14] width 8 height 8
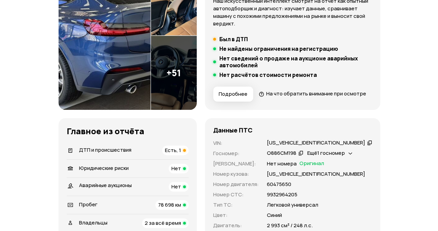
scroll to position [34, 0]
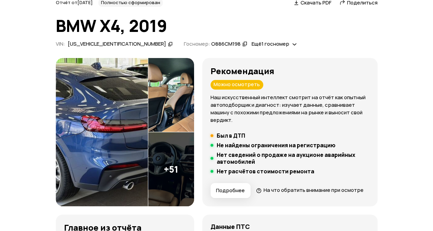
click at [188, 104] on img at bounding box center [171, 95] width 46 height 74
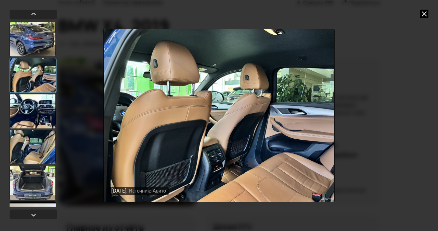
click at [42, 75] on div at bounding box center [33, 75] width 47 height 35
click at [39, 114] on div at bounding box center [33, 111] width 46 height 34
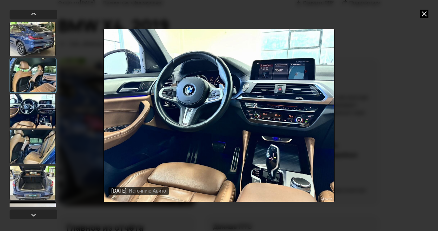
click at [39, 152] on div at bounding box center [33, 146] width 46 height 34
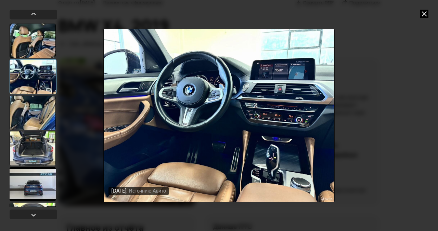
click at [42, 139] on div at bounding box center [33, 148] width 46 height 34
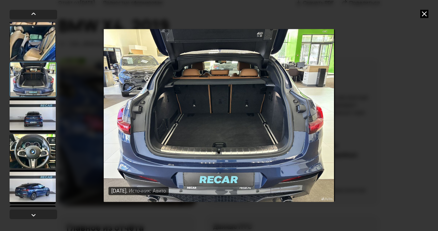
click at [44, 139] on div at bounding box center [33, 151] width 46 height 34
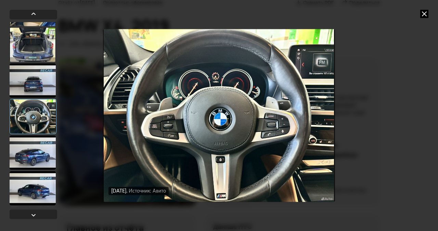
click at [42, 144] on div at bounding box center [33, 152] width 46 height 34
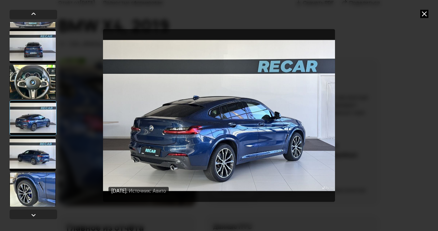
click at [42, 144] on div at bounding box center [33, 153] width 46 height 34
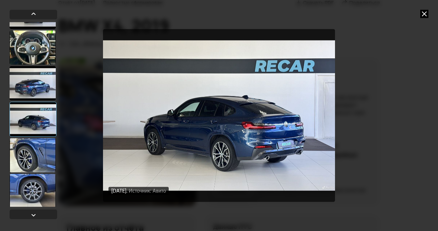
click at [43, 143] on div at bounding box center [33, 155] width 46 height 34
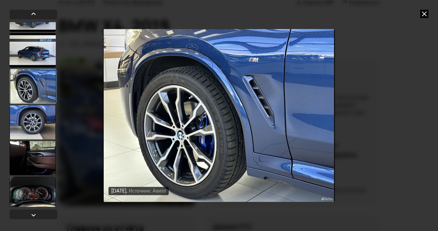
click at [43, 145] on div at bounding box center [33, 157] width 46 height 34
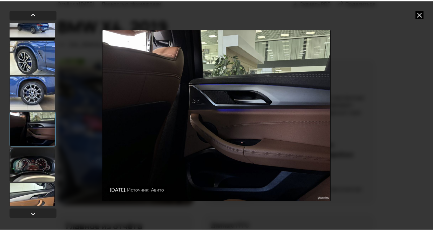
scroll to position [342, 0]
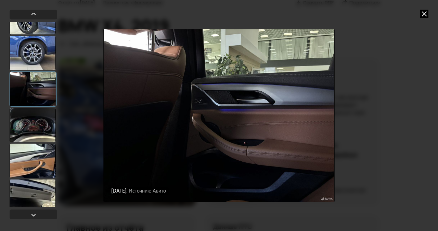
click at [424, 16] on icon at bounding box center [425, 14] width 8 height 8
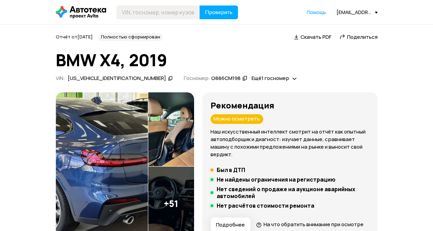
click at [136, 161] on img at bounding box center [102, 166] width 92 height 148
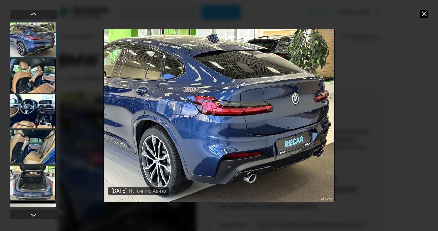
click at [47, 81] on div at bounding box center [33, 75] width 46 height 34
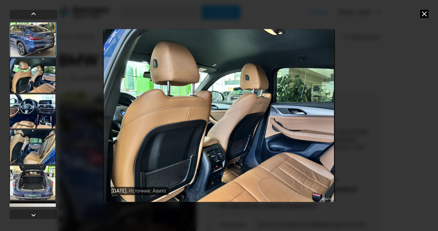
click at [47, 114] on div at bounding box center [33, 111] width 46 height 34
click at [40, 146] on div at bounding box center [33, 146] width 46 height 34
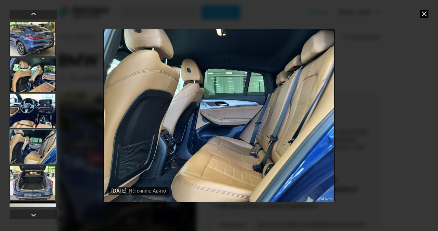
click at [42, 173] on div at bounding box center [33, 182] width 46 height 34
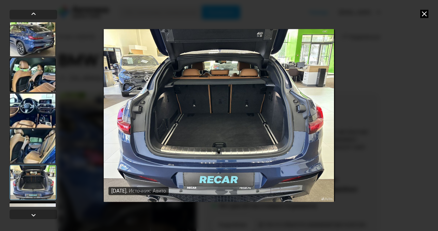
scroll to position [68, 0]
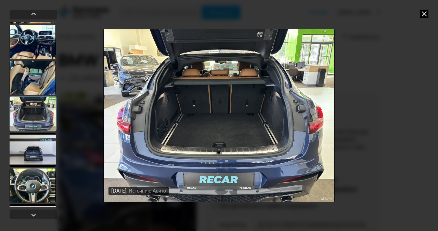
click at [39, 151] on div at bounding box center [33, 149] width 46 height 34
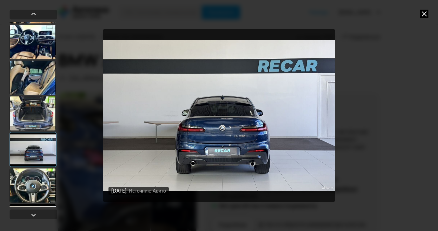
click at [41, 178] on div at bounding box center [33, 185] width 46 height 34
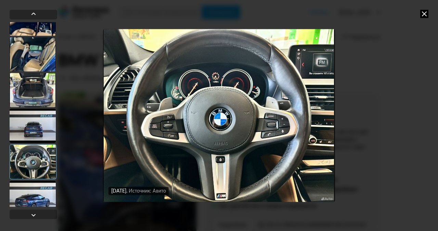
scroll to position [103, 0]
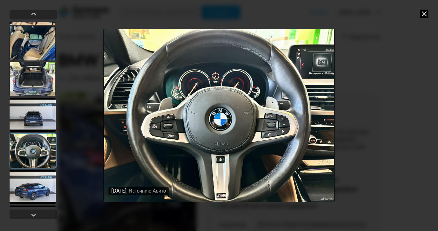
click at [40, 185] on div at bounding box center [33, 186] width 46 height 34
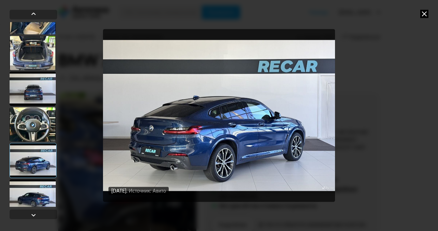
scroll to position [171, 0]
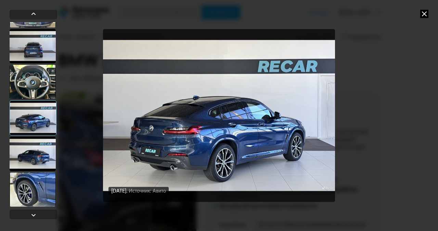
click at [40, 156] on div at bounding box center [33, 153] width 46 height 34
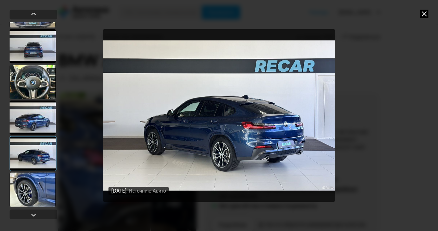
click at [44, 182] on div at bounding box center [33, 189] width 46 height 34
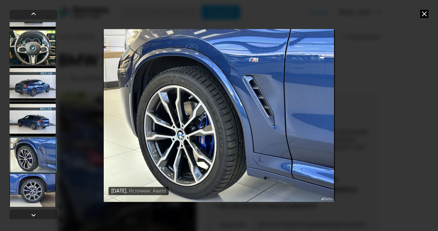
click at [44, 176] on div at bounding box center [33, 190] width 46 height 34
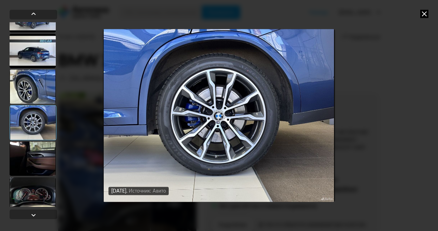
scroll to position [274, 0]
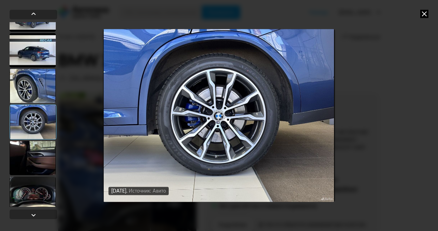
click at [40, 165] on div at bounding box center [33, 157] width 46 height 34
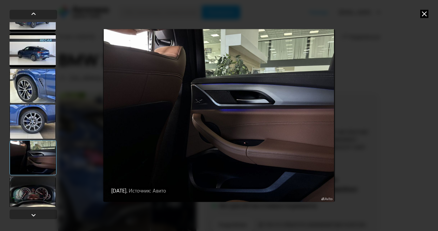
click at [40, 184] on div at bounding box center [33, 193] width 46 height 34
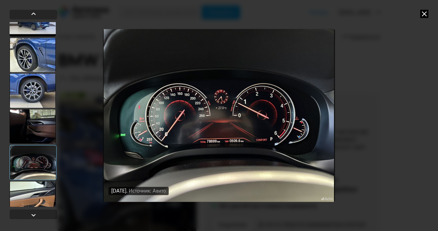
scroll to position [342, 0]
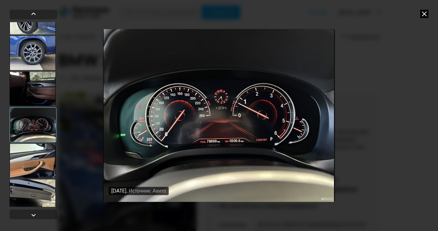
click at [42, 170] on div at bounding box center [33, 160] width 46 height 34
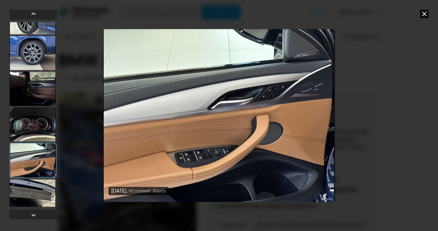
click at [41, 184] on div at bounding box center [33, 196] width 46 height 34
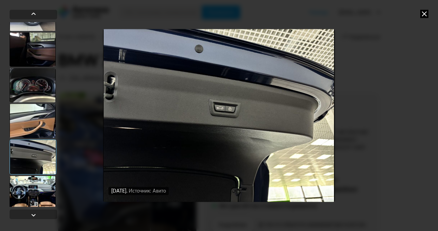
scroll to position [411, 0]
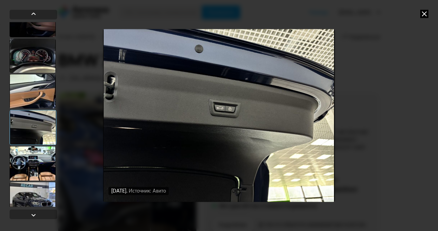
click at [42, 169] on div at bounding box center [33, 163] width 46 height 34
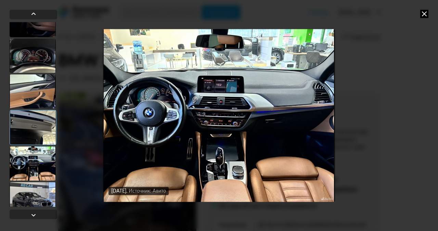
click at [38, 190] on div at bounding box center [33, 199] width 46 height 34
click at [248, 136] on img "Go to Slide 16" at bounding box center [219, 115] width 232 height 173
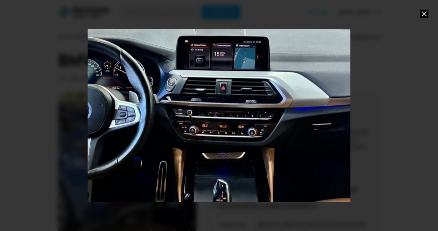
click at [246, 134] on div "Go to Slide 16" at bounding box center [219, 115] width 526 height 346
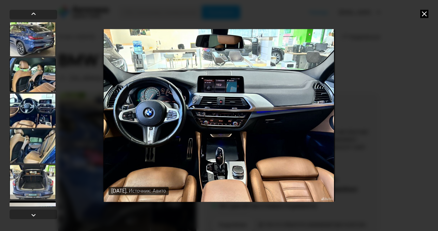
click at [246, 133] on img "Go to Slide 16" at bounding box center [219, 115] width 232 height 173
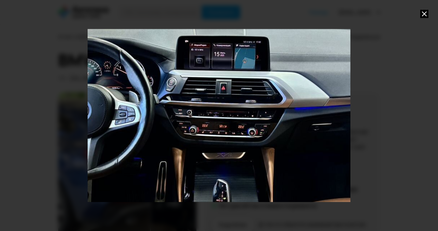
click at [246, 133] on div "Go to Slide 16" at bounding box center [219, 115] width 526 height 346
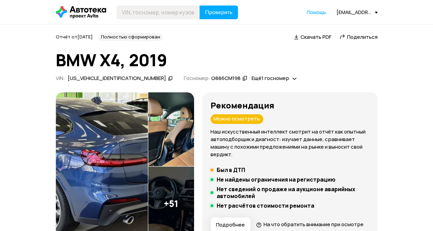
click at [101, 150] on img at bounding box center [102, 166] width 92 height 148
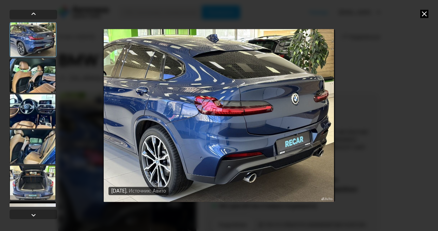
click at [43, 84] on div at bounding box center [33, 75] width 46 height 34
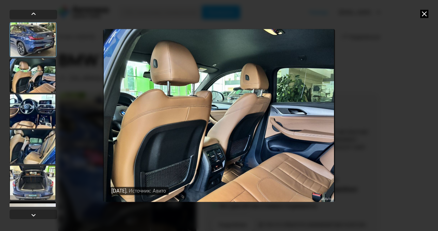
click at [42, 117] on div at bounding box center [33, 111] width 46 height 34
click at [45, 141] on div at bounding box center [33, 146] width 46 height 34
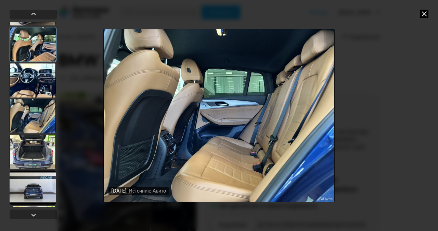
scroll to position [68, 0]
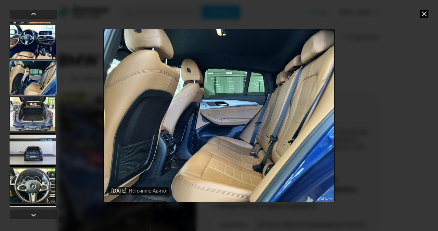
click at [39, 120] on div at bounding box center [33, 114] width 46 height 34
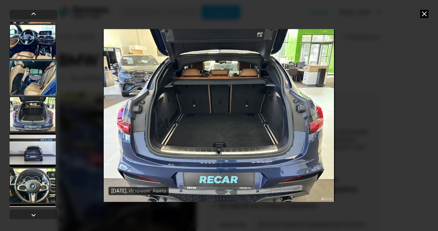
click at [32, 155] on div at bounding box center [33, 149] width 46 height 34
click at [33, 190] on div at bounding box center [33, 185] width 46 height 34
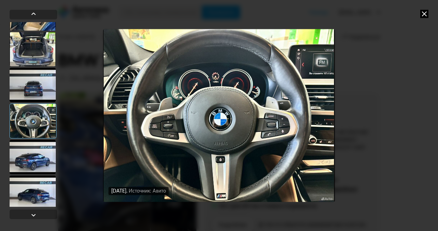
scroll to position [137, 0]
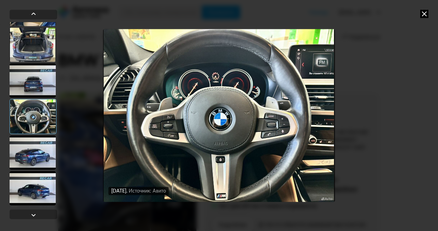
click at [38, 161] on div at bounding box center [33, 152] width 46 height 34
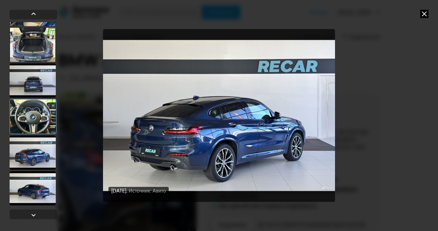
click at [37, 182] on div at bounding box center [33, 188] width 46 height 34
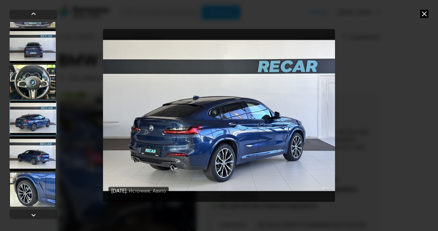
click at [40, 169] on div at bounding box center [33, 153] width 46 height 34
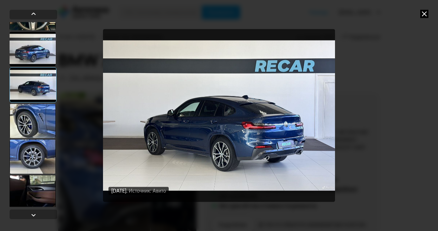
click at [43, 160] on div at bounding box center [33, 156] width 46 height 34
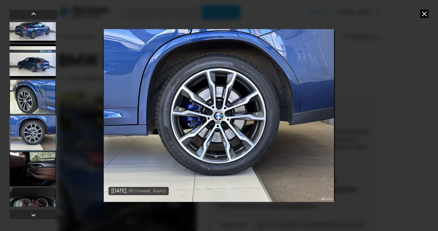
scroll to position [274, 0]
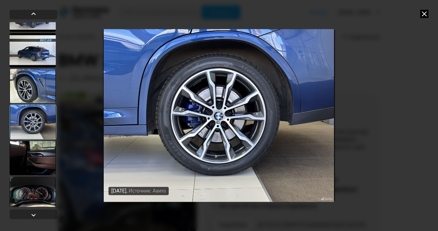
click at [45, 154] on div at bounding box center [33, 157] width 46 height 34
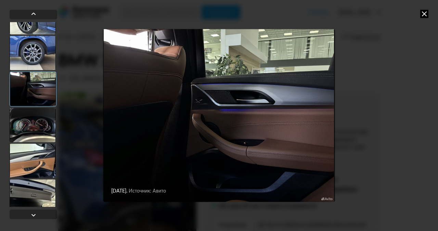
click at [46, 150] on div at bounding box center [33, 160] width 46 height 34
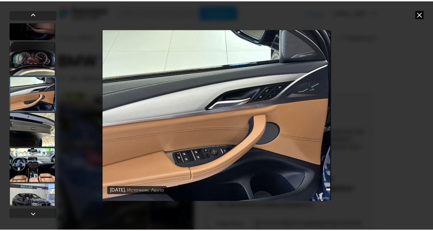
scroll to position [411, 0]
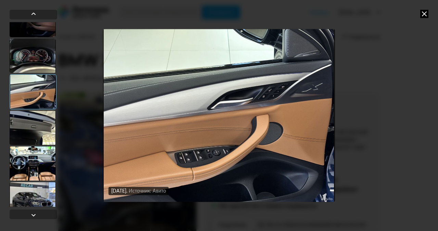
click at [45, 151] on div at bounding box center [33, 163] width 46 height 34
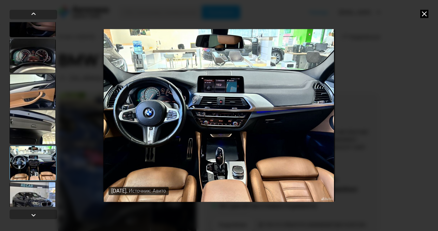
click at [425, 13] on icon at bounding box center [425, 14] width 8 height 8
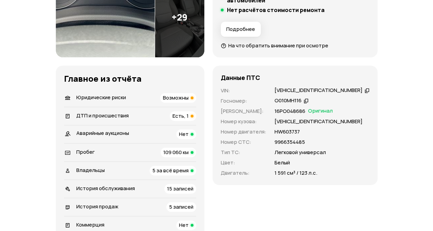
scroll to position [205, 0]
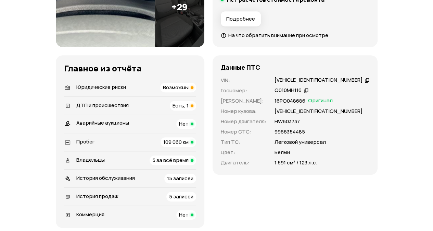
click at [149, 100] on li "ДТП и происшествия Есть, 1" at bounding box center [130, 105] width 132 height 18
click at [149, 103] on div "ДТП и происшествия Есть, 1" at bounding box center [130, 106] width 132 height 10
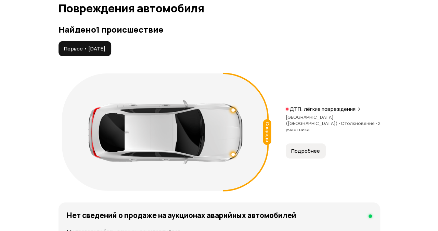
scroll to position [803, 0]
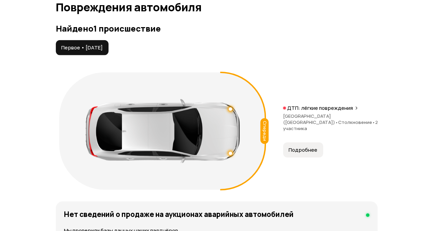
click at [306, 118] on span "[GEOGRAPHIC_DATA] ([GEOGRAPHIC_DATA]) •" at bounding box center [310, 119] width 55 height 12
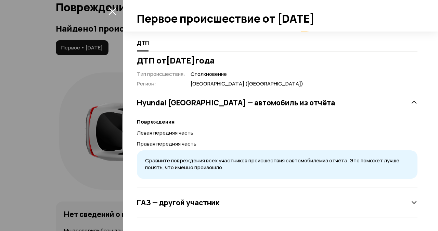
scroll to position [0, 0]
click at [184, 198] on h3 "ГАЗ — другой участник" at bounding box center [178, 202] width 83 height 9
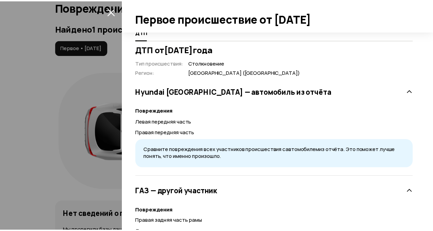
scroll to position [121, 0]
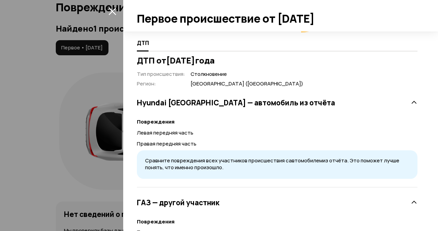
click at [110, 12] on icon "закрыть" at bounding box center [113, 11] width 8 height 8
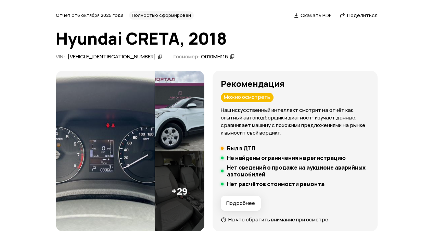
scroll to position [0, 0]
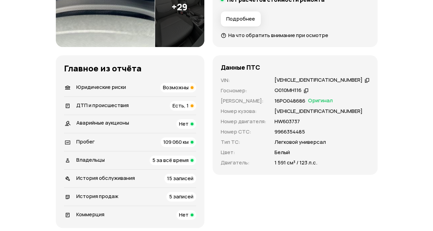
click at [147, 157] on div "Владельцы 5 за всё время" at bounding box center [130, 160] width 132 height 10
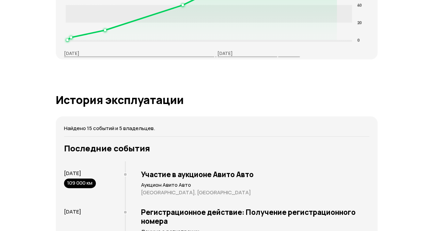
scroll to position [1301, 0]
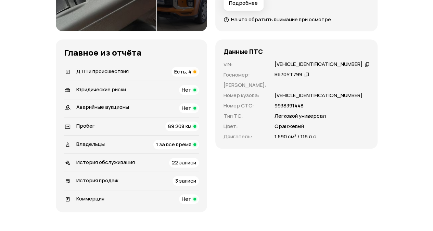
click at [138, 71] on div "ДТП и происшествия Есть, 4" at bounding box center [131, 72] width 135 height 10
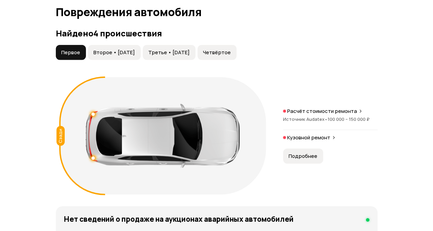
scroll to position [792, 0]
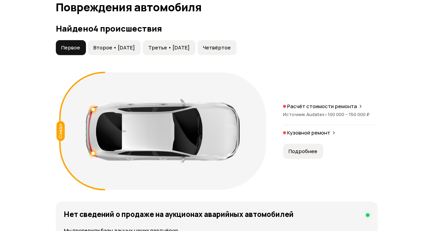
click at [108, 41] on button "Второе • [DATE]" at bounding box center [114, 47] width 53 height 15
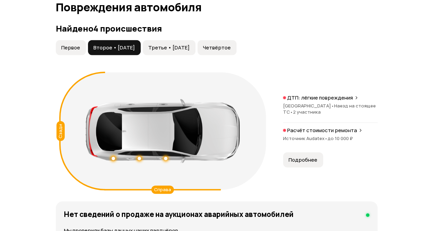
click at [166, 44] on span "Третье • [DATE]" at bounding box center [168, 47] width 41 height 7
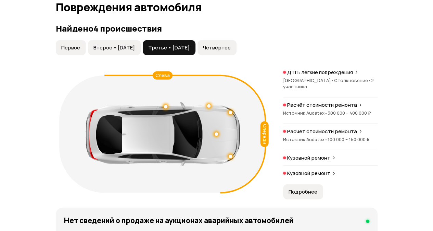
click at [231, 46] on span "Четвёртое" at bounding box center [217, 47] width 28 height 7
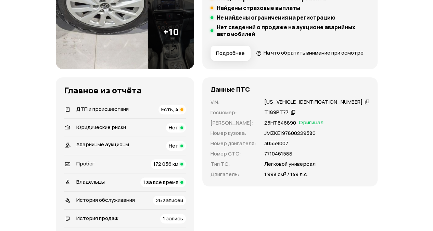
click at [140, 114] on div "ДТП и происшествия Есть, 4" at bounding box center [125, 109] width 122 height 10
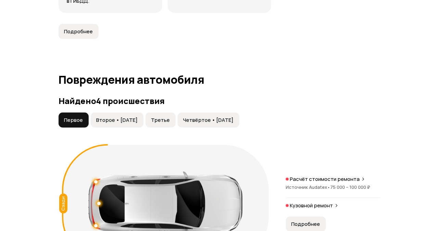
scroll to position [773, 0]
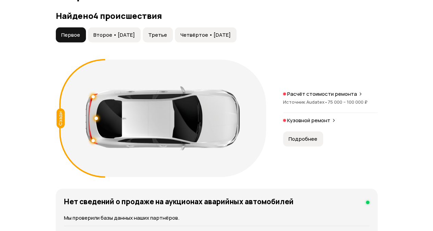
click at [113, 38] on span "Второе • [DATE]" at bounding box center [114, 35] width 41 height 7
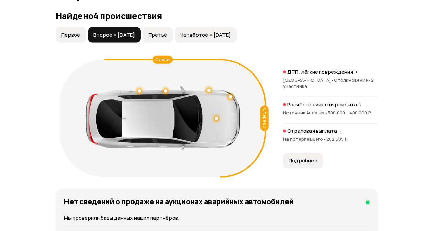
click at [167, 38] on span "Третье" at bounding box center [157, 35] width 19 height 7
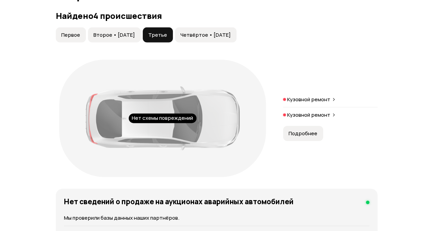
click at [227, 38] on span "Четвёртое • [DATE]" at bounding box center [205, 35] width 50 height 7
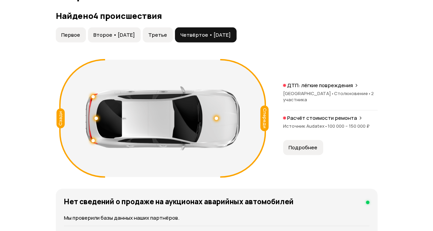
click at [164, 38] on span "Третье" at bounding box center [157, 35] width 19 height 7
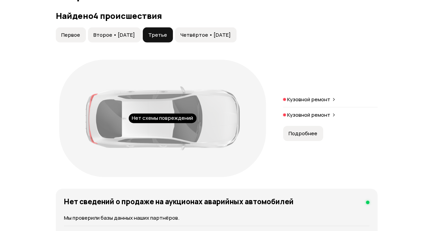
click at [217, 42] on button "Четвёртое • [DATE]" at bounding box center [206, 34] width 62 height 15
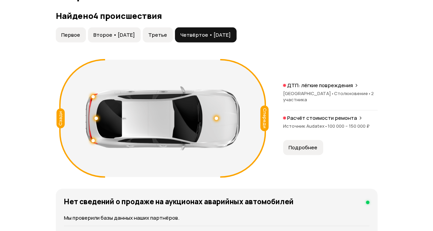
click at [167, 38] on span "Третье" at bounding box center [157, 35] width 19 height 7
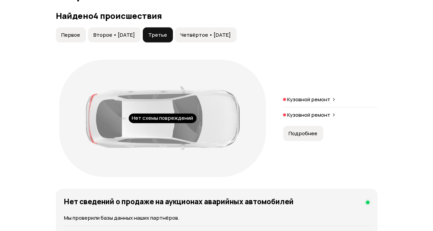
click at [300, 103] on p "Кузовной ремонт" at bounding box center [308, 99] width 43 height 7
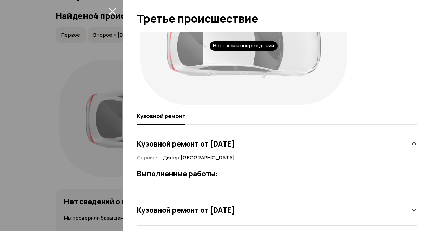
scroll to position [55, 0]
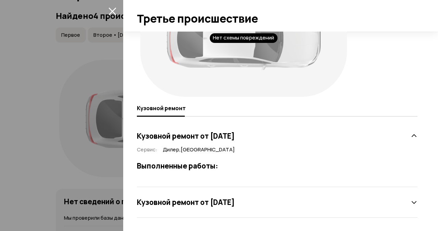
click at [235, 202] on h3 "Кузовной ремонт от [DATE]" at bounding box center [186, 201] width 98 height 9
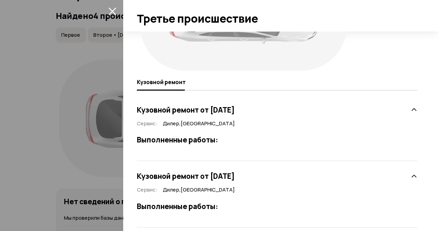
scroll to position [91, 0]
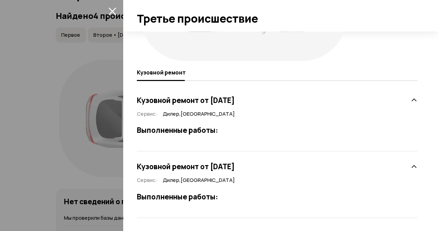
drag, startPoint x: 101, startPoint y: 67, endPoint x: 123, endPoint y: 35, distance: 39.2
click at [101, 67] on div at bounding box center [219, 115] width 438 height 231
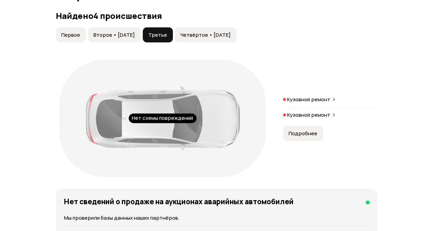
click at [316, 118] on p "Кузовной ремонт" at bounding box center [308, 114] width 43 height 7
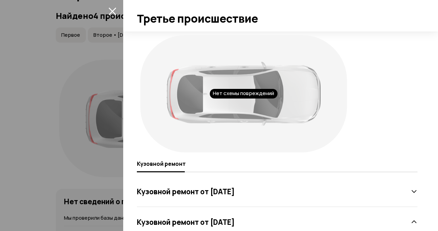
scroll to position [55, 0]
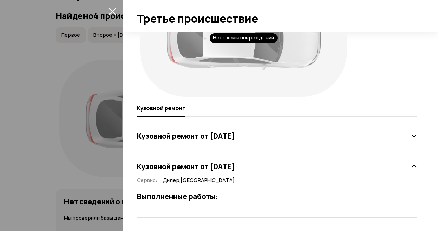
click at [290, 138] on div "Кузовной ремонт от 2 августа 2022 года" at bounding box center [277, 136] width 281 height 14
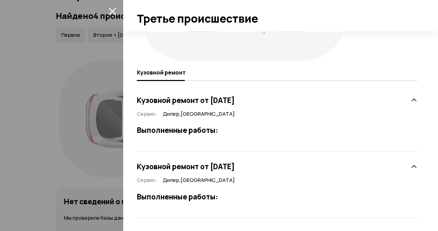
scroll to position [0, 0]
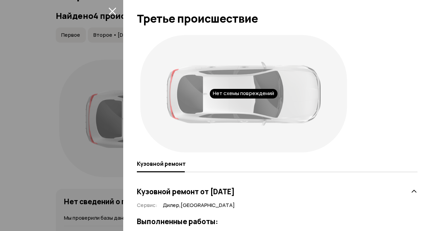
click at [119, 9] on div at bounding box center [219, 115] width 438 height 231
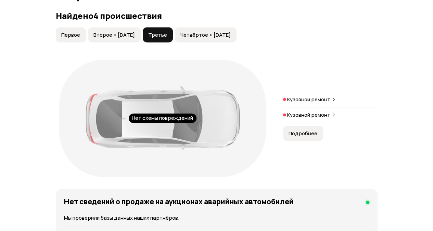
click at [221, 38] on span "Четвёртое • 10 июн 2024" at bounding box center [205, 35] width 50 height 7
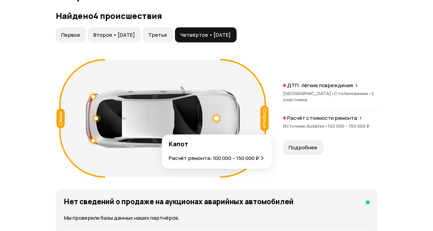
click at [216, 121] on div at bounding box center [216, 118] width 5 height 5
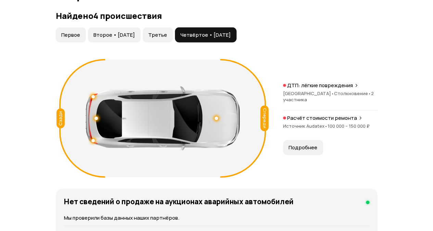
click at [314, 130] on div "Расчёт стоимости ремонта Источник Audatex • 100 000 – 150 000 ₽" at bounding box center [330, 125] width 95 height 22
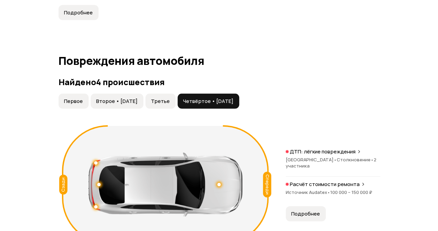
scroll to position [705, 0]
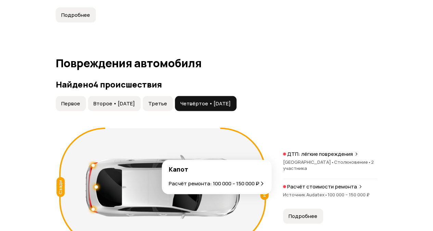
click at [216, 189] on div at bounding box center [216, 186] width 5 height 5
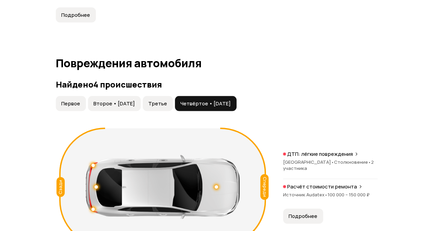
click at [327, 190] on p "Расчёт стоимости ремонта" at bounding box center [322, 186] width 70 height 7
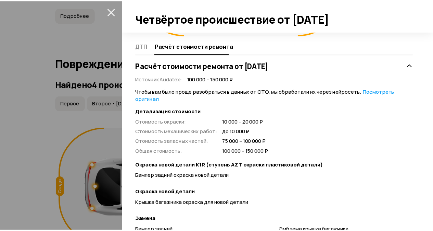
scroll to position [0, 0]
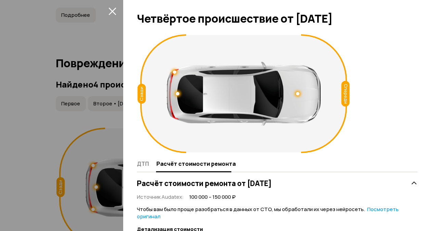
click at [115, 8] on icon "закрыть" at bounding box center [113, 12] width 8 height 8
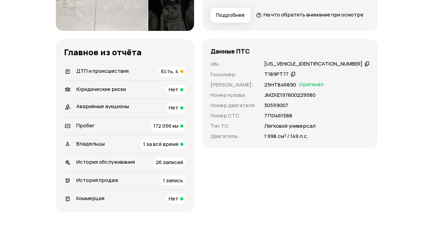
scroll to position [123, 0]
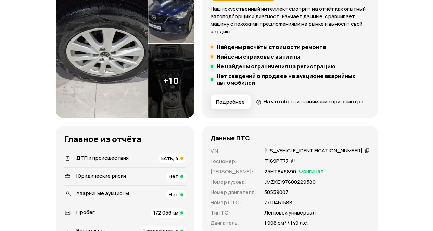
click at [121, 71] on img at bounding box center [102, 44] width 92 height 148
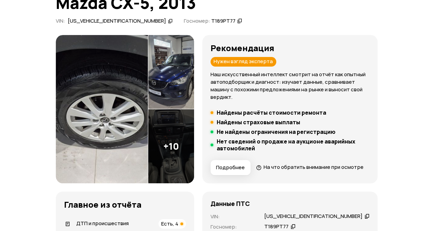
scroll to position [54, 0]
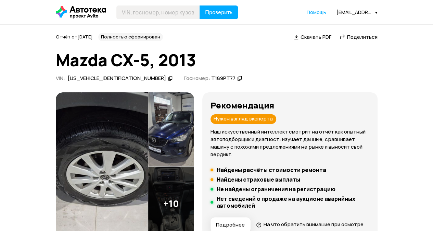
click at [369, 35] on span "Поделиться" at bounding box center [362, 36] width 30 height 7
click at [361, 37] on span "Поделиться" at bounding box center [362, 36] width 30 height 7
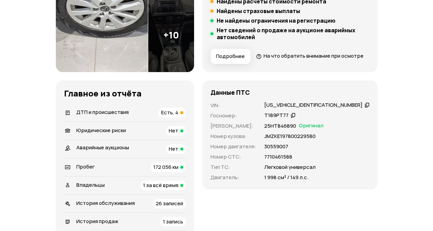
scroll to position [240, 0]
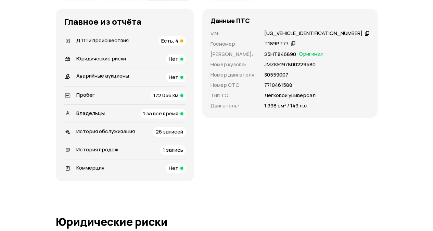
click at [148, 118] on div "Владельцы 1 за всё время" at bounding box center [125, 114] width 122 height 10
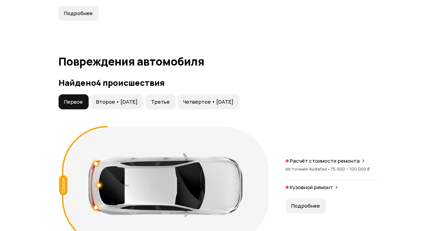
scroll to position [704, 0]
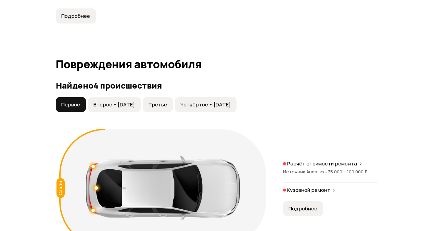
click at [125, 108] on span "Второе • [DATE]" at bounding box center [114, 104] width 41 height 7
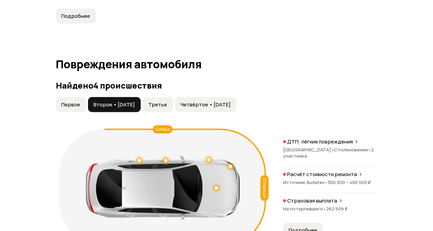
click at [167, 108] on span "Третье" at bounding box center [157, 104] width 19 height 7
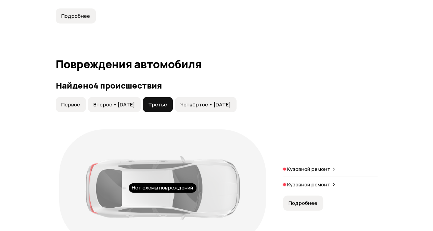
click at [204, 108] on span "Четвёртое • [DATE]" at bounding box center [205, 104] width 50 height 7
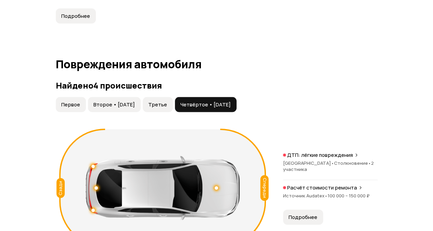
click at [165, 108] on span "Третье" at bounding box center [157, 104] width 19 height 7
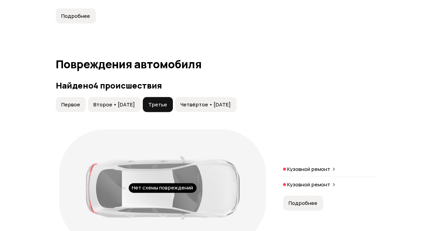
click at [135, 108] on span "Второе • [DATE]" at bounding box center [114, 104] width 41 height 7
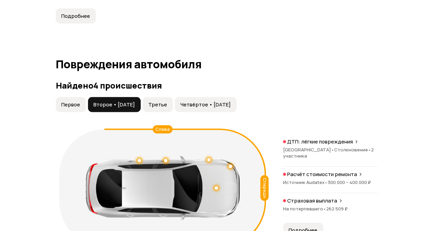
click at [212, 108] on span "Четвёртое • [DATE]" at bounding box center [205, 104] width 50 height 7
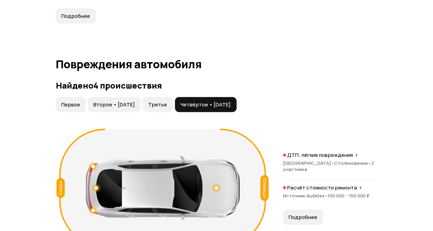
click at [132, 108] on span "Второе • [DATE]" at bounding box center [114, 104] width 41 height 7
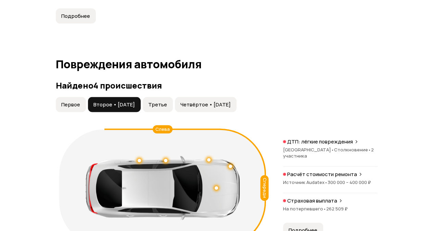
click at [334, 152] on span "Столкновение •" at bounding box center [352, 149] width 37 height 6
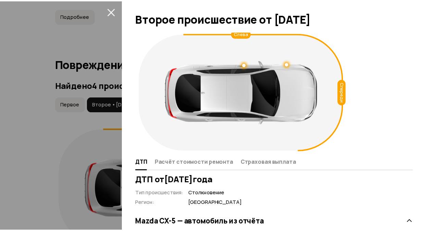
scroll to position [0, 0]
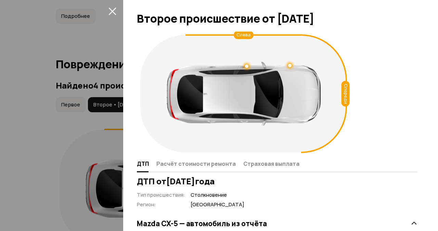
click at [114, 10] on icon "закрыть" at bounding box center [113, 11] width 8 height 8
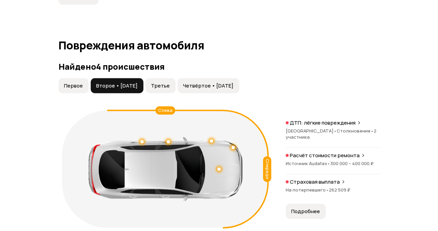
scroll to position [738, 0]
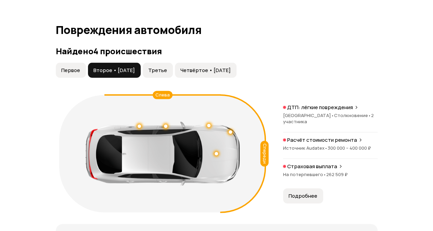
click at [332, 151] on span "300 000 – 400 000 ₽" at bounding box center [349, 148] width 43 height 6
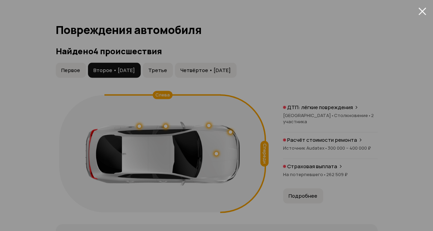
scroll to position [121, 0]
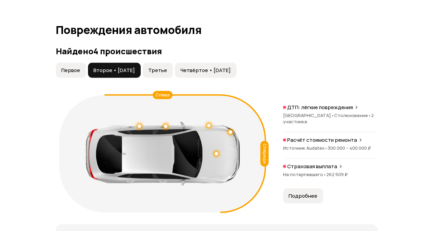
click at [333, 178] on div "Страховая выплата На потерпевшего • 262 509 ₽" at bounding box center [330, 174] width 95 height 22
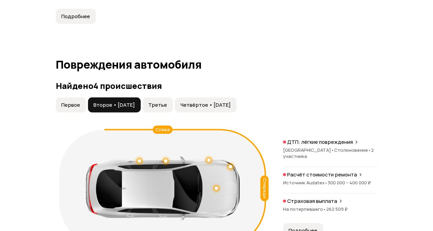
scroll to position [670, 0]
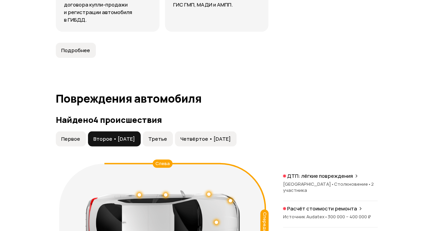
click at [167, 142] on span "Третье" at bounding box center [157, 138] width 19 height 7
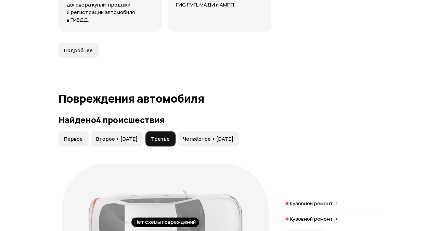
scroll to position [772, 0]
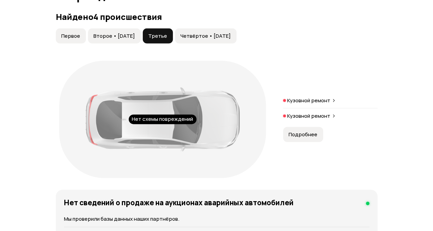
click at [291, 104] on p "Кузовной ремонт" at bounding box center [308, 100] width 43 height 7
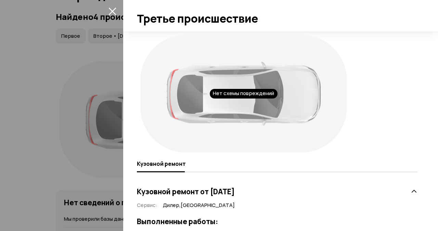
click at [112, 6] on button "закрыть" at bounding box center [112, 10] width 11 height 11
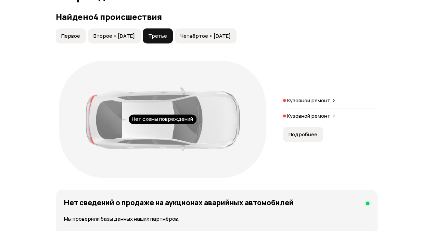
click at [214, 39] on span "Четвёртое • 10 июн 2024" at bounding box center [205, 36] width 50 height 7
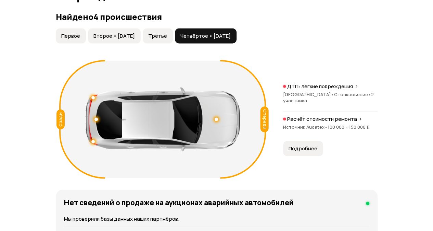
click at [306, 90] on p "ДТП: лёгкие повреждения" at bounding box center [320, 86] width 66 height 7
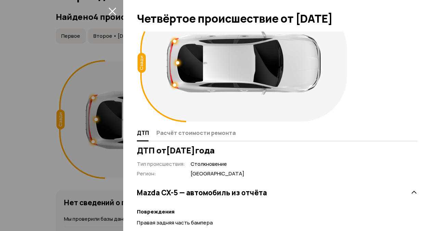
scroll to position [0, 0]
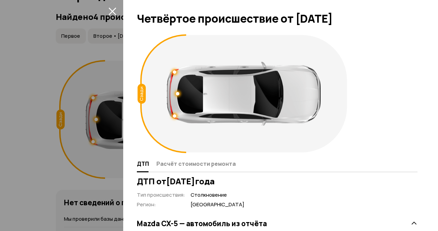
click at [112, 7] on icon "закрыть" at bounding box center [113, 11] width 8 height 8
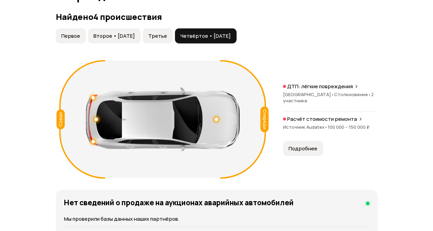
click at [311, 122] on p "Расчёт стоимости ремонта" at bounding box center [322, 118] width 70 height 7
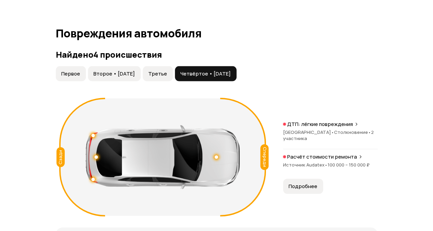
scroll to position [704, 0]
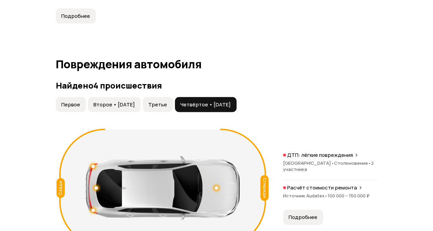
click at [71, 108] on span "Первое" at bounding box center [70, 104] width 19 height 7
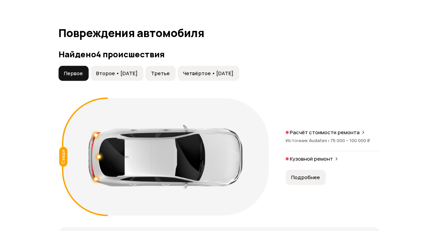
scroll to position [772, 0]
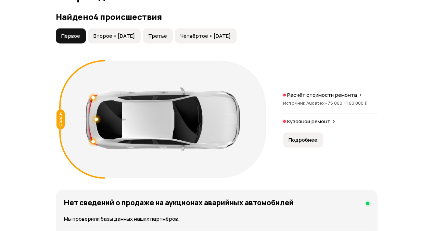
click at [333, 106] on span "75 000 – 100 000 ₽" at bounding box center [348, 103] width 40 height 6
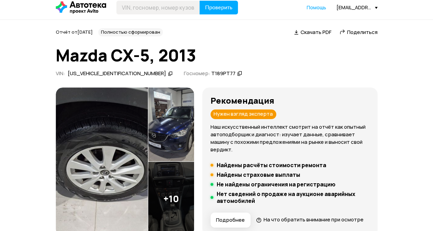
scroll to position [0, 0]
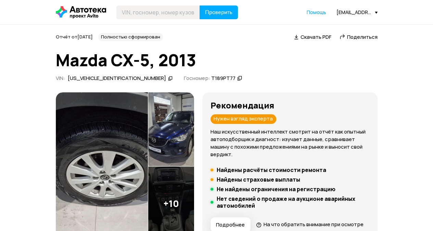
click at [148, 163] on img at bounding box center [102, 166] width 92 height 148
click at [358, 38] on span "Поделиться" at bounding box center [362, 36] width 30 height 7
click at [359, 37] on span "Поделиться" at bounding box center [362, 36] width 30 height 7
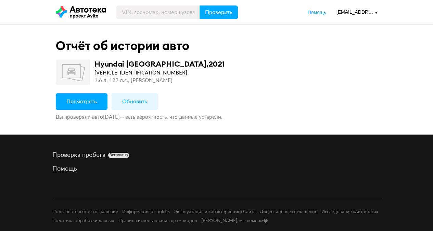
click at [91, 102] on span "Посмотреть" at bounding box center [81, 101] width 30 height 5
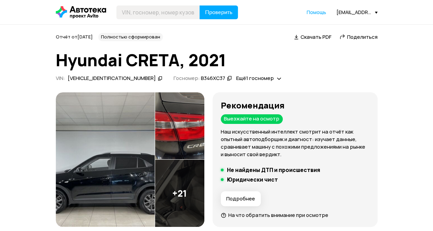
click at [346, 38] on div "Поделиться" at bounding box center [359, 37] width 40 height 7
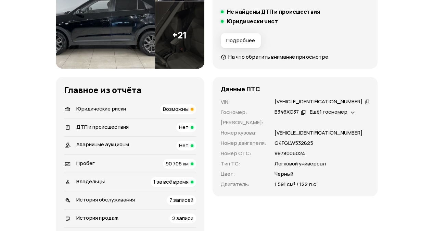
scroll to position [240, 0]
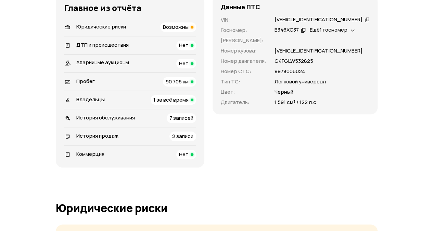
click at [145, 97] on div "Владельцы 1 за всё время" at bounding box center [130, 100] width 132 height 10
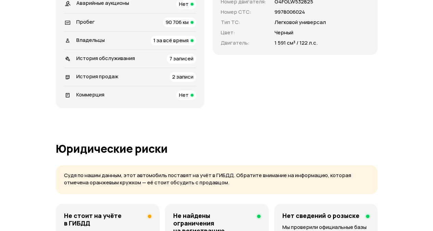
scroll to position [377, 0]
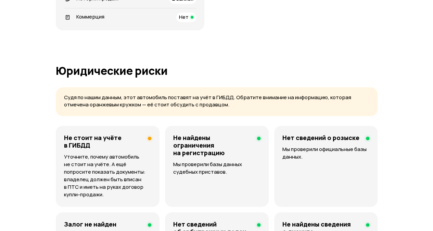
click at [132, 147] on h4 "Не стоит на учёте в ГИБДД" at bounding box center [103, 141] width 78 height 15
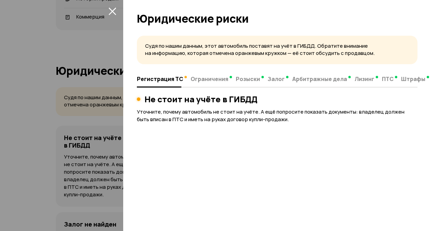
click at [113, 11] on icon "закрыть" at bounding box center [113, 12] width 8 height 8
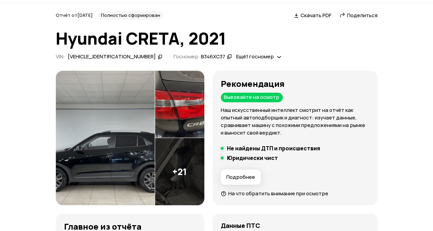
scroll to position [0, 0]
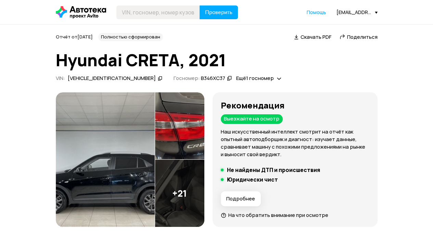
click at [142, 146] on img at bounding box center [105, 159] width 99 height 135
click at [350, 36] on span "Поделиться" at bounding box center [362, 36] width 30 height 7
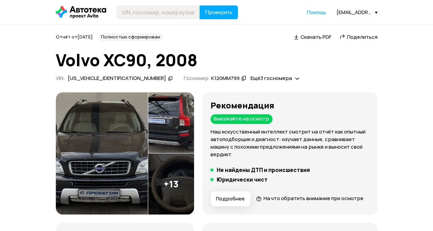
click at [127, 138] on img at bounding box center [102, 153] width 92 height 122
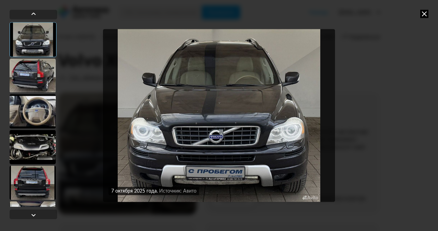
click at [51, 72] on div at bounding box center [33, 75] width 46 height 34
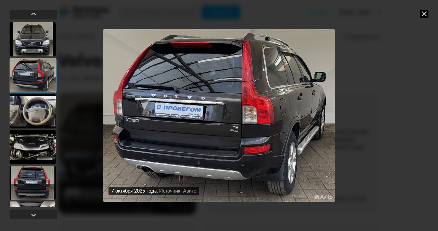
click at [424, 15] on icon at bounding box center [425, 14] width 8 height 8
